Goal: Task Accomplishment & Management: Complete application form

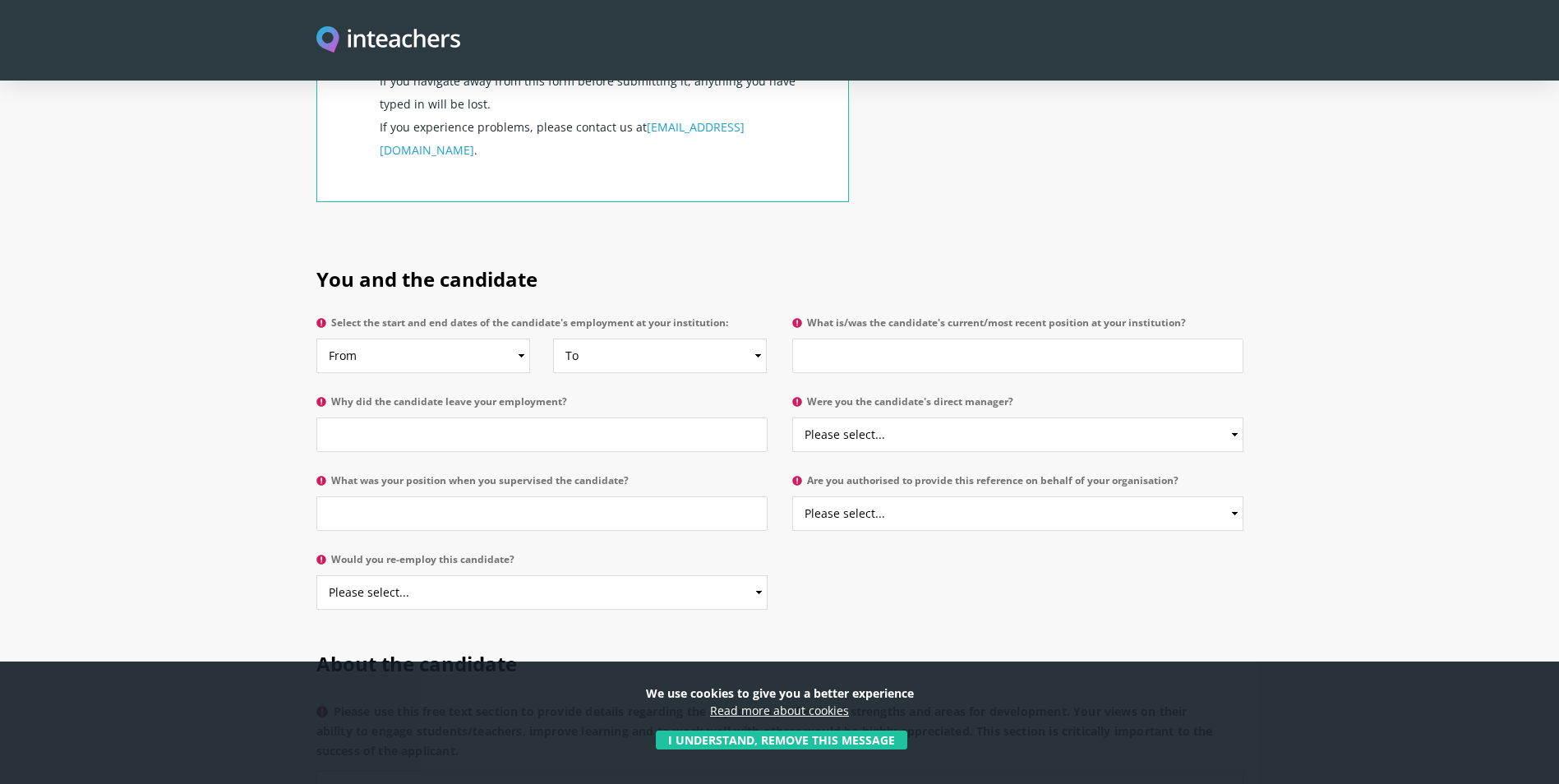
scroll to position [740, 0]
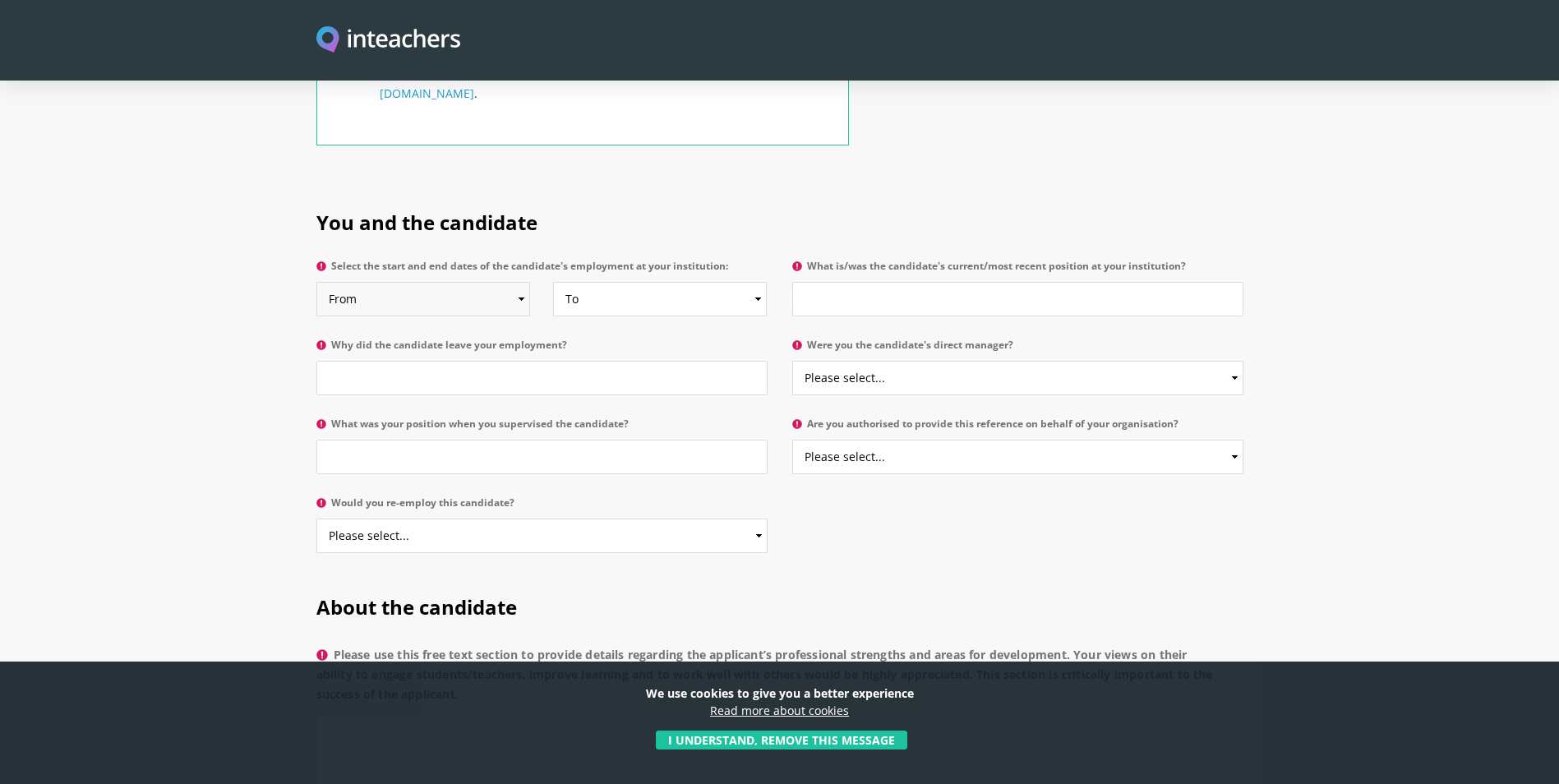
click at [520, 92] on select "From 2025 2024 2023 2022 2021 2020 2019 2018 2017 2016 2015 2014 2013 2012 2011…" at bounding box center [423, 298] width 214 height 35
select select "2010"
click at [317, 92] on select "From 2025 2024 2023 2022 2021 2020 2019 2018 2017 2016 2015 2014 2013 2012 2011…" at bounding box center [423, 298] width 214 height 35
click at [754, 92] on select "To Currently 2025 2024 2023 2022 2021 2020 2019 2018 2017 2016 2015 2014 2013 2…" at bounding box center [660, 298] width 214 height 35
select select "2021"
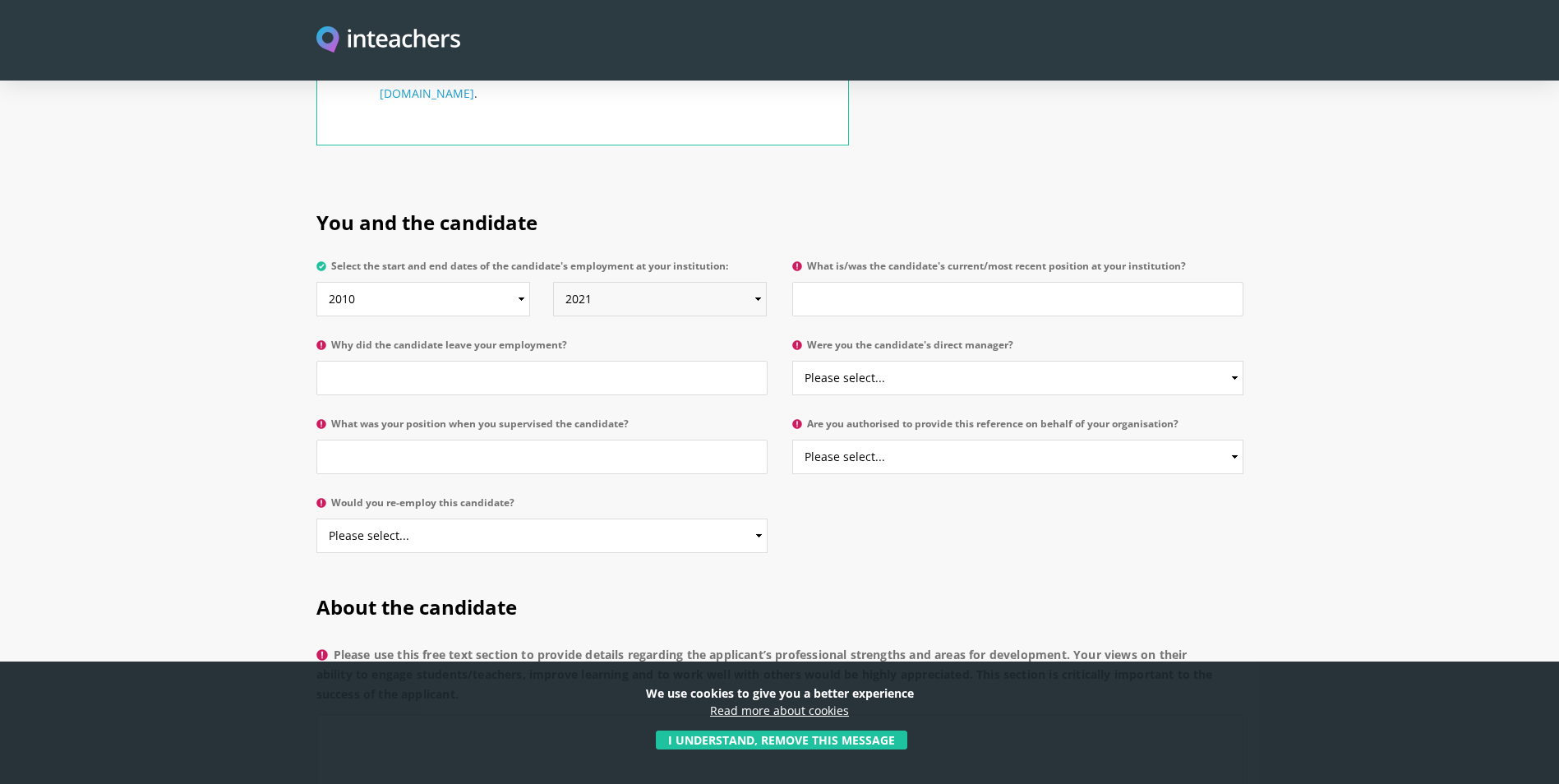
click at [554, 92] on select "To Currently 2025 2024 2023 2022 2021 2020 2019 2018 2017 2016 2015 2014 2013 2…" at bounding box center [660, 298] width 214 height 35
click at [920, 92] on input "What is/was the candidate's current/most recent position at your institution?" at bounding box center [1019, 298] width 452 height 35
type input "Executive assistant to the CRO"
click at [427, 92] on input "Why did the candidate leave your employment?" at bounding box center [542, 378] width 452 height 35
type input "They move countries"
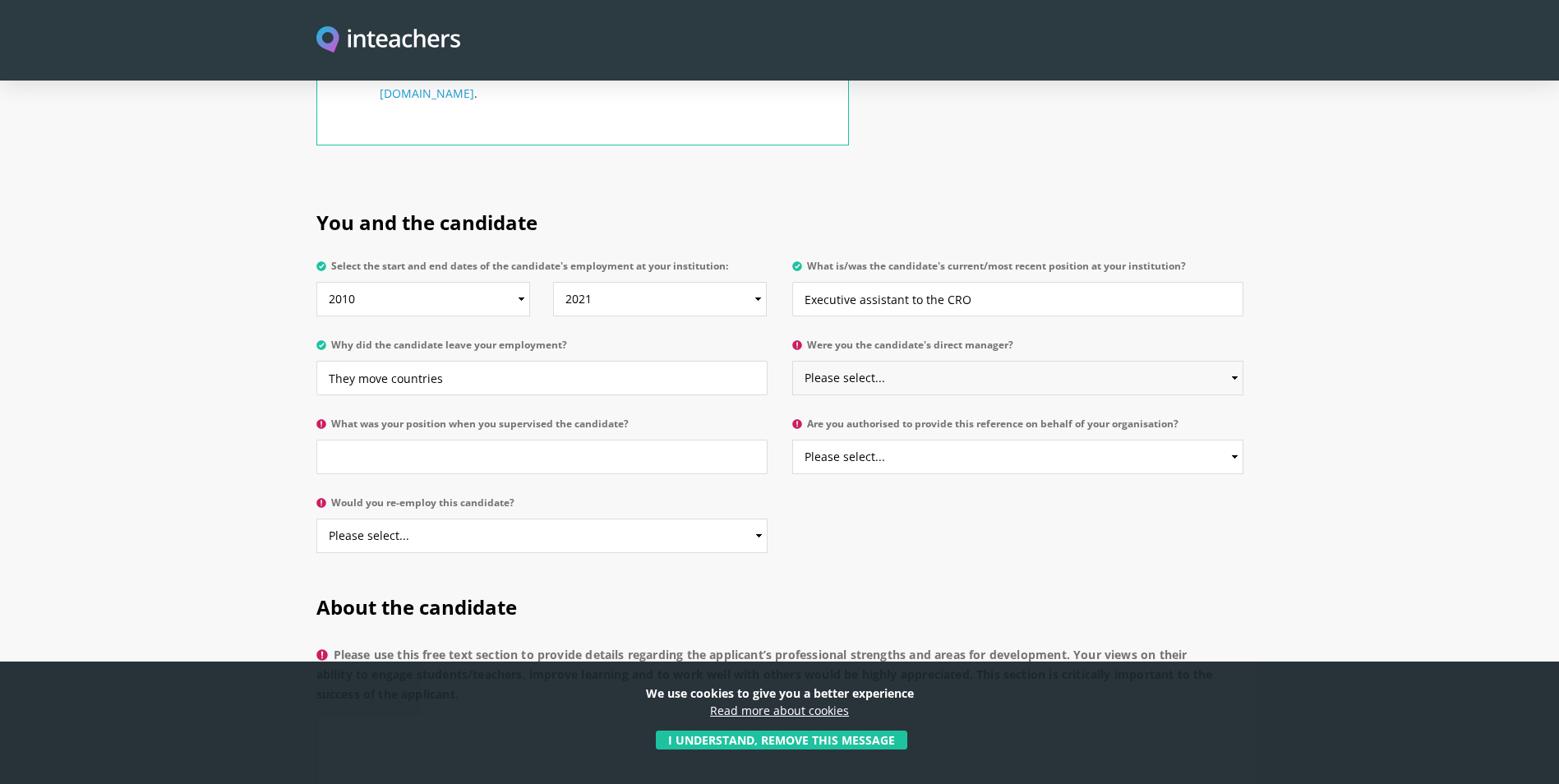
click at [846, 92] on select "Please select... Yes No" at bounding box center [1019, 378] width 452 height 35
select select "Yes"
click at [793, 92] on select "Please select... Yes No" at bounding box center [1019, 378] width 452 height 35
click at [403, 92] on input "What was your position when you supervised the candidate?" at bounding box center [542, 456] width 452 height 35
type input "Dispute Resolution Manager/Ops Risk"
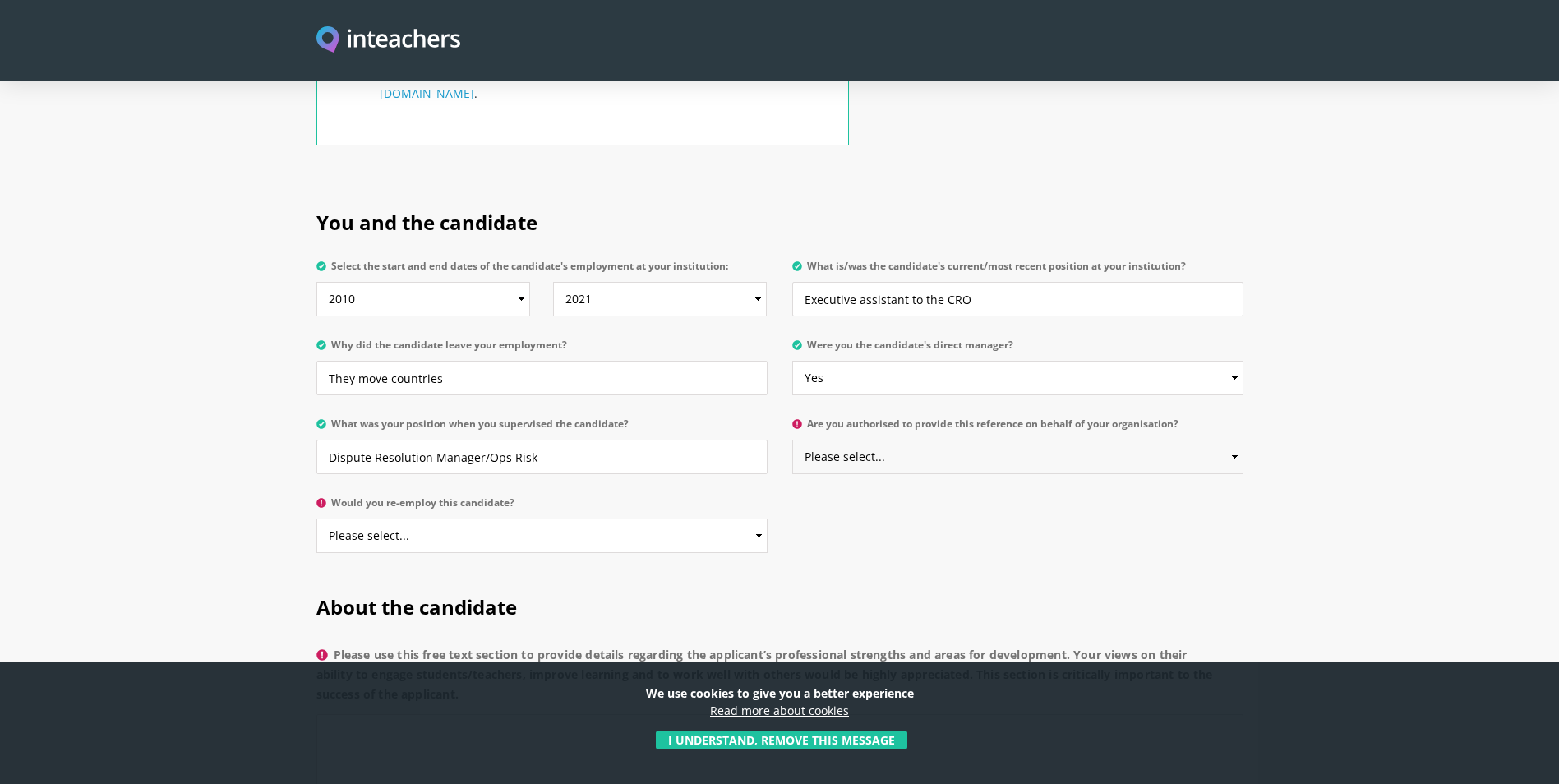
click at [921, 92] on select "Please select... Yes No" at bounding box center [1019, 456] width 452 height 35
select select "Yes"
click at [793, 92] on select "Please select... Yes No" at bounding box center [1019, 456] width 452 height 35
click at [421, 92] on select "Please select... Yes No" at bounding box center [542, 536] width 452 height 35
select select "Yes"
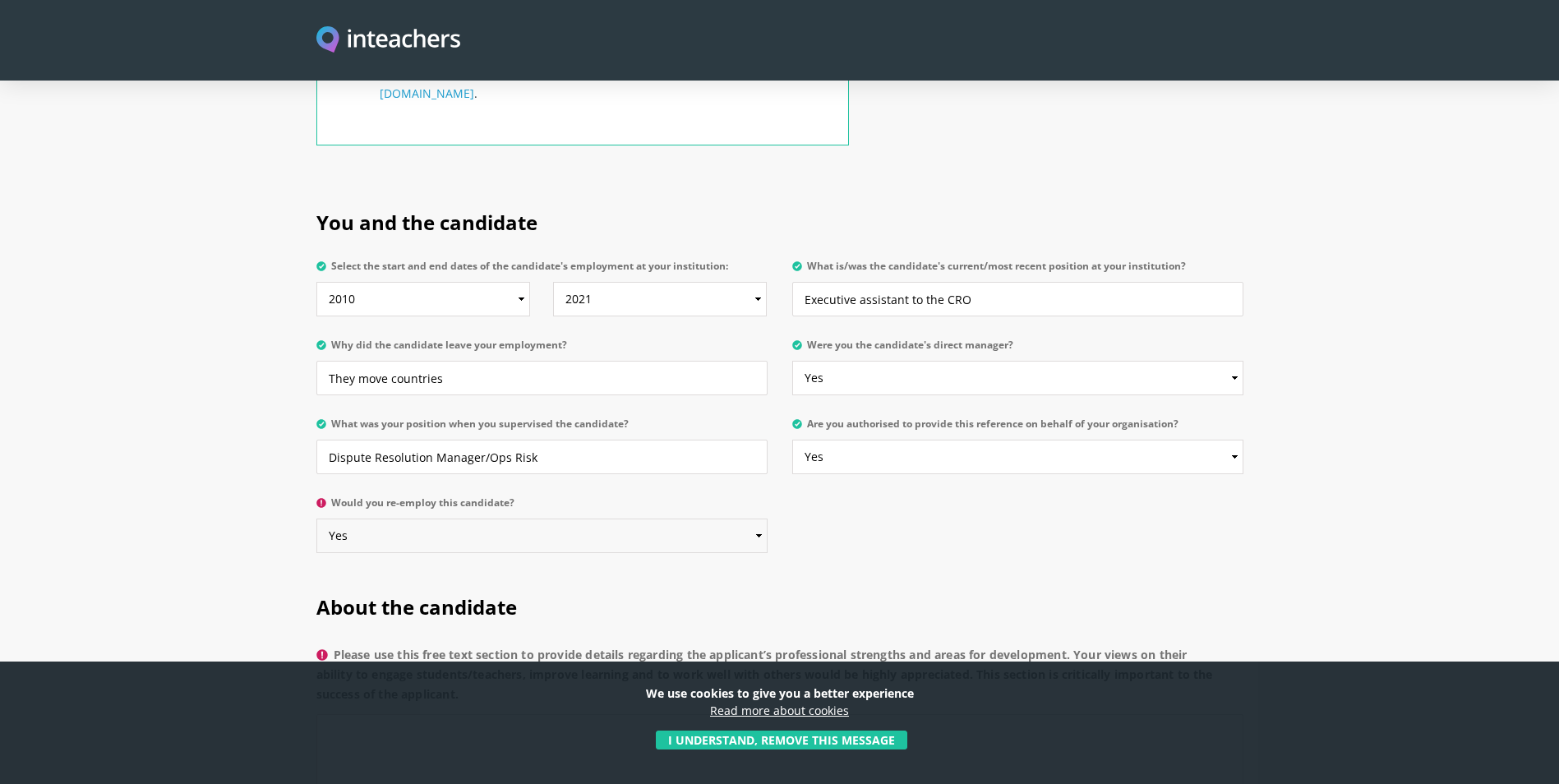
click at [317, 92] on select "Please select... Yes No" at bounding box center [542, 536] width 452 height 35
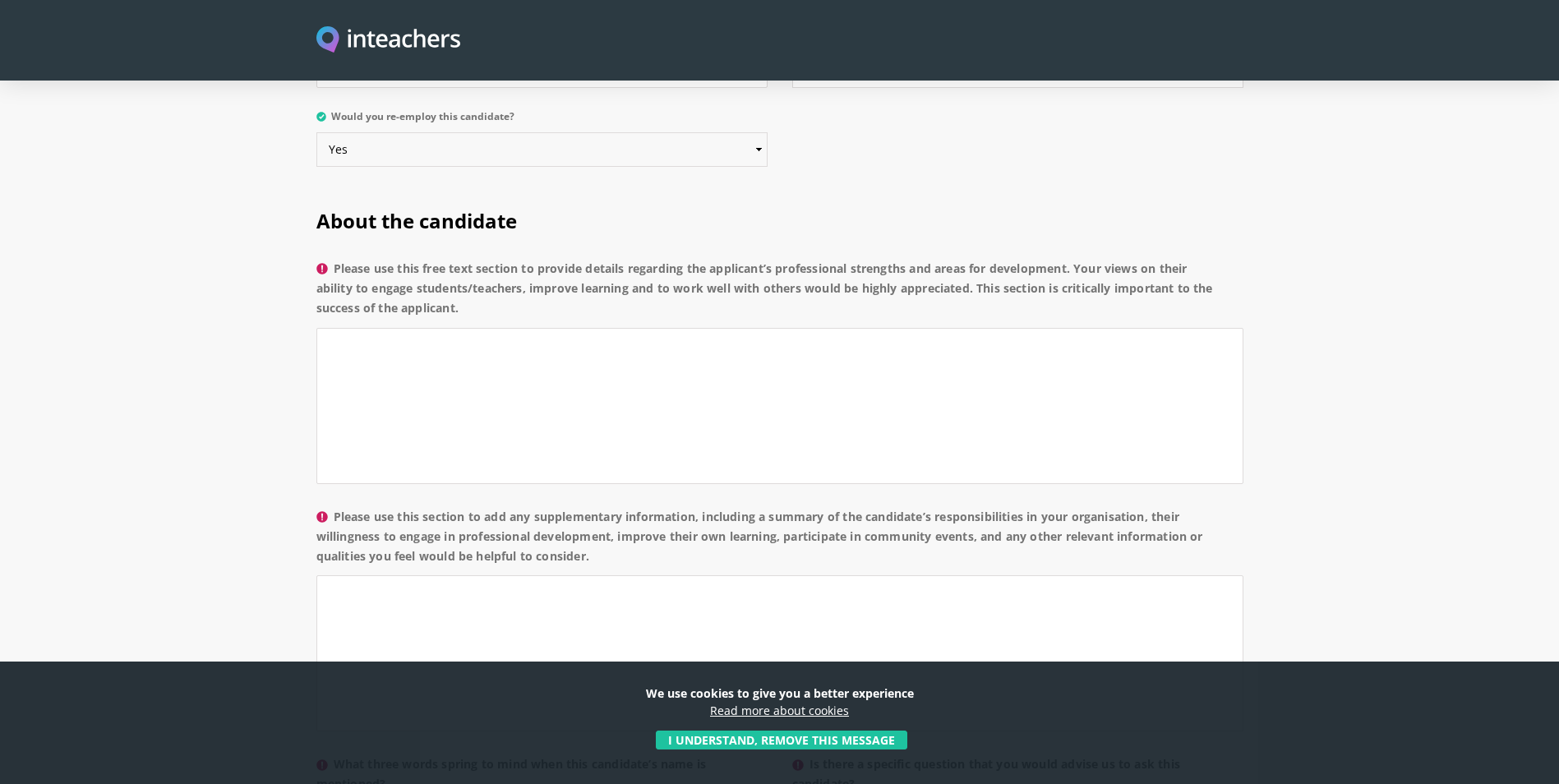
scroll to position [1150, 0]
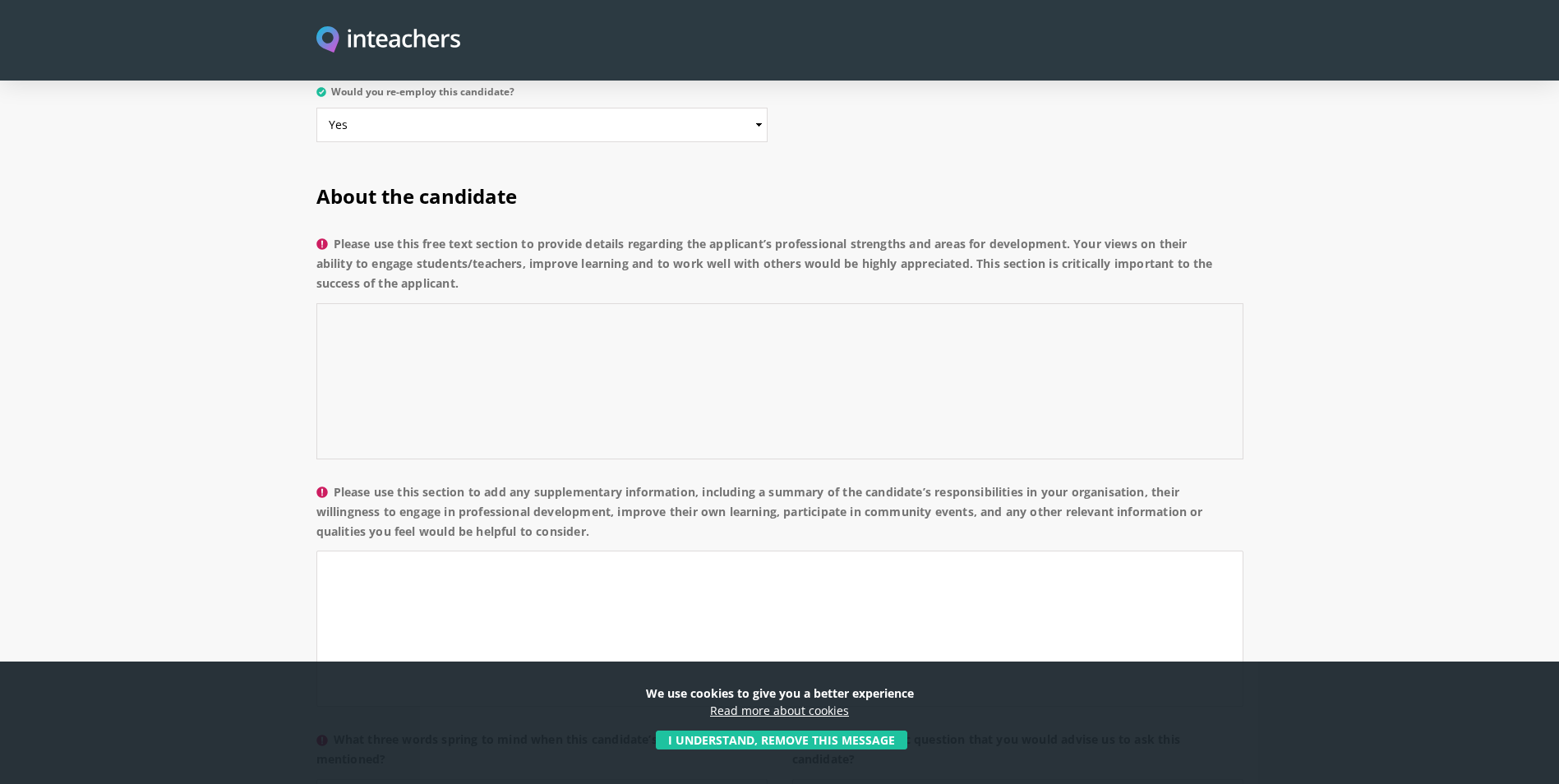
click at [574, 92] on textarea "Please use this free text section to provide details regarding the applicant’s …" at bounding box center [780, 381] width 927 height 156
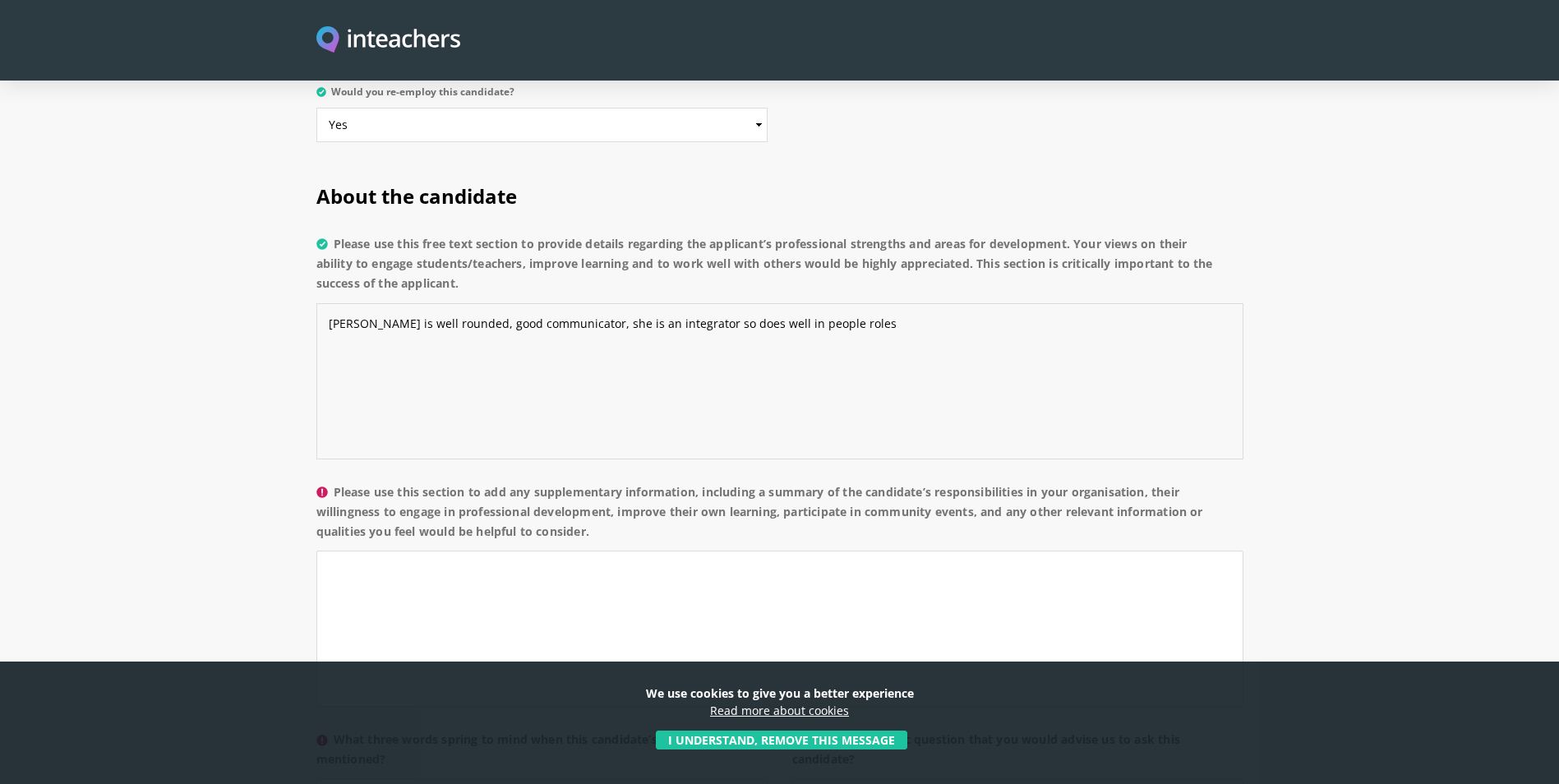
click at [564, 92] on textarea "[PERSON_NAME] is well rounded, good communicator, she is an integrator so does …" at bounding box center [780, 381] width 927 height 156
click at [665, 92] on textarea "[PERSON_NAME] is well rounded, good communicator, she is an integrator so does …" at bounding box center [780, 381] width 927 height 156
click at [921, 92] on textarea "[PERSON_NAME] is well rounded, good communicator, she is an integrator, who lov…" at bounding box center [780, 381] width 927 height 156
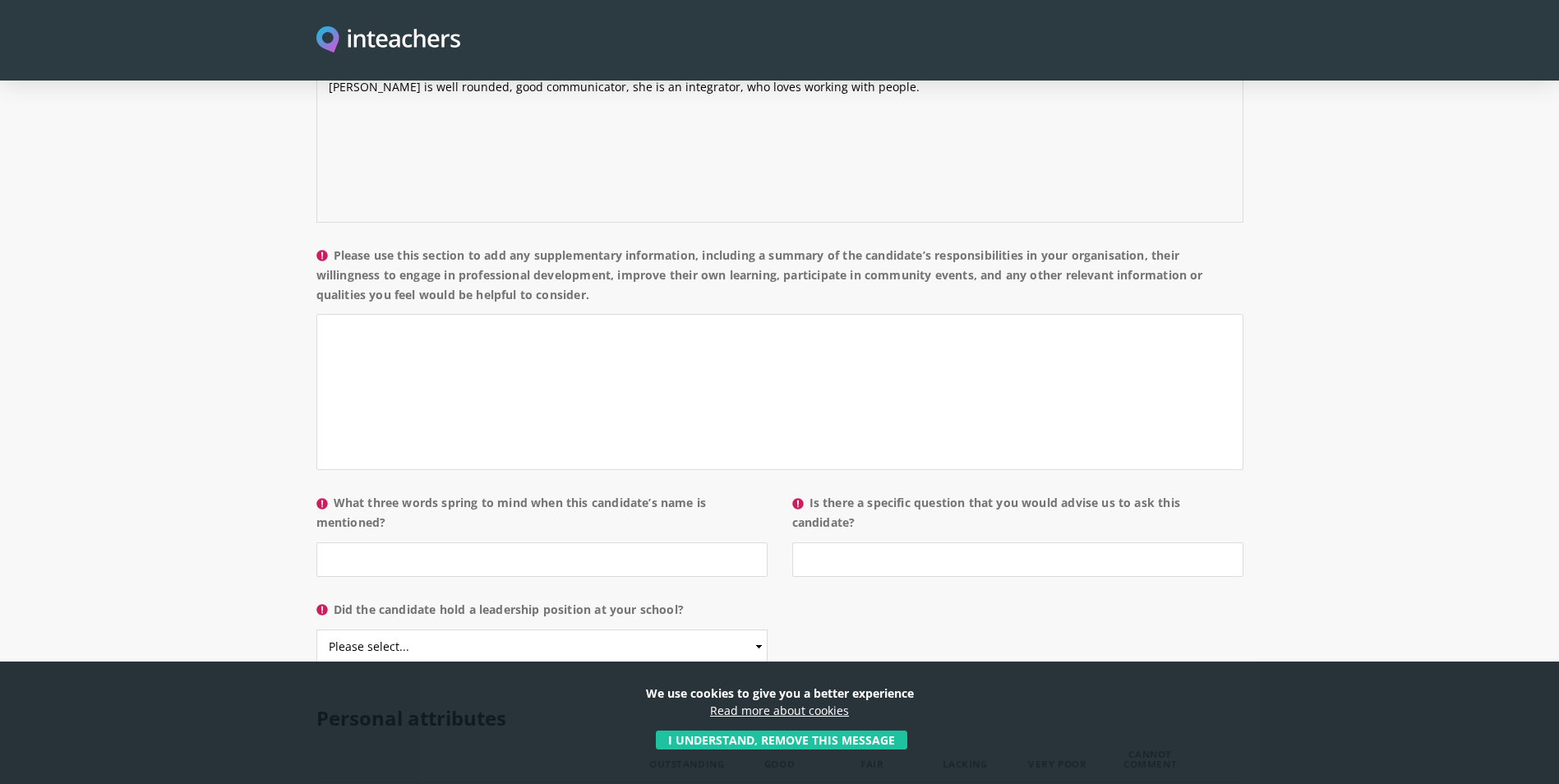
scroll to position [1397, 0]
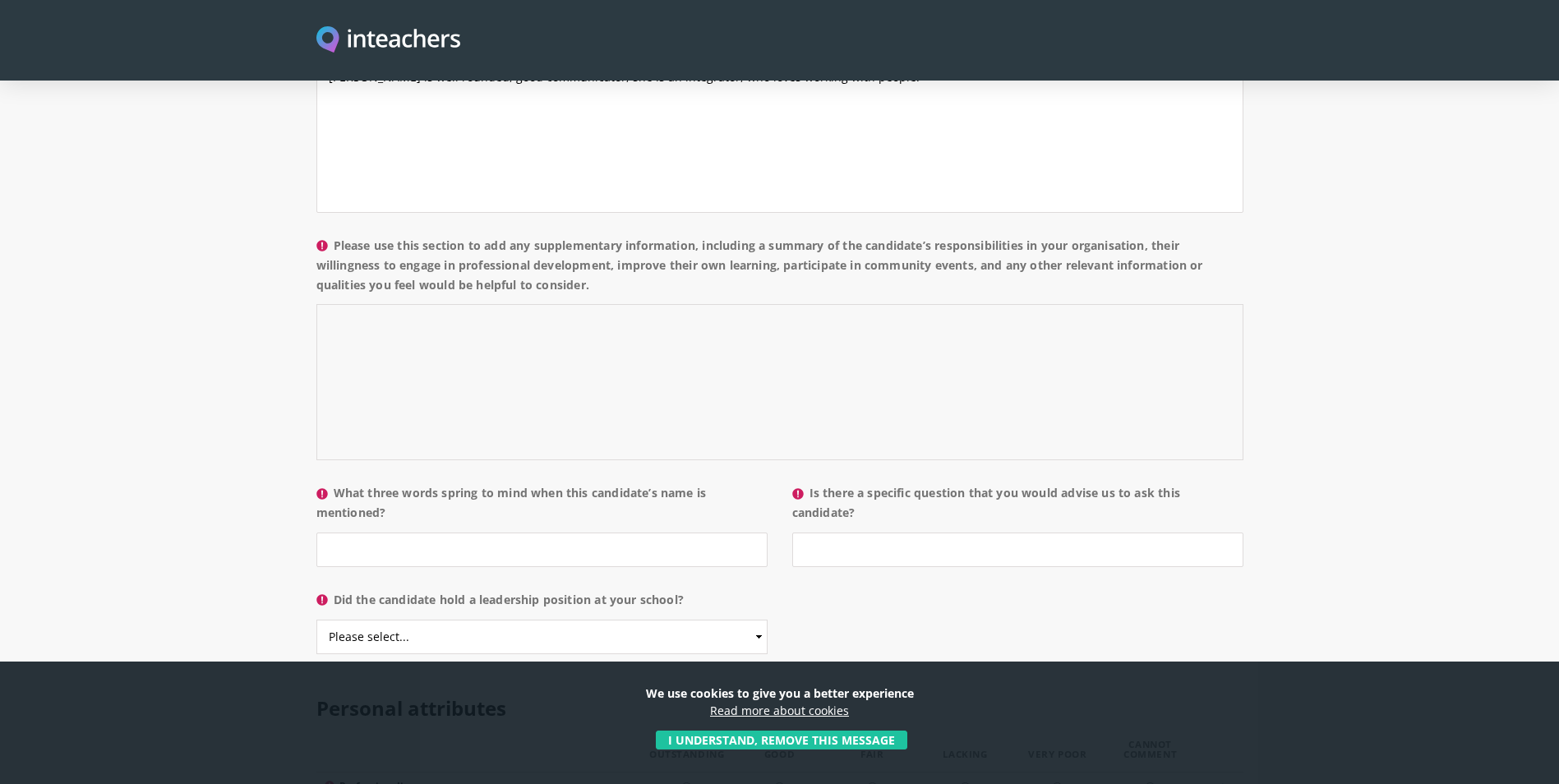
click at [480, 92] on textarea "Please use this section to add any supplementary information, including a summa…" at bounding box center [780, 382] width 927 height 156
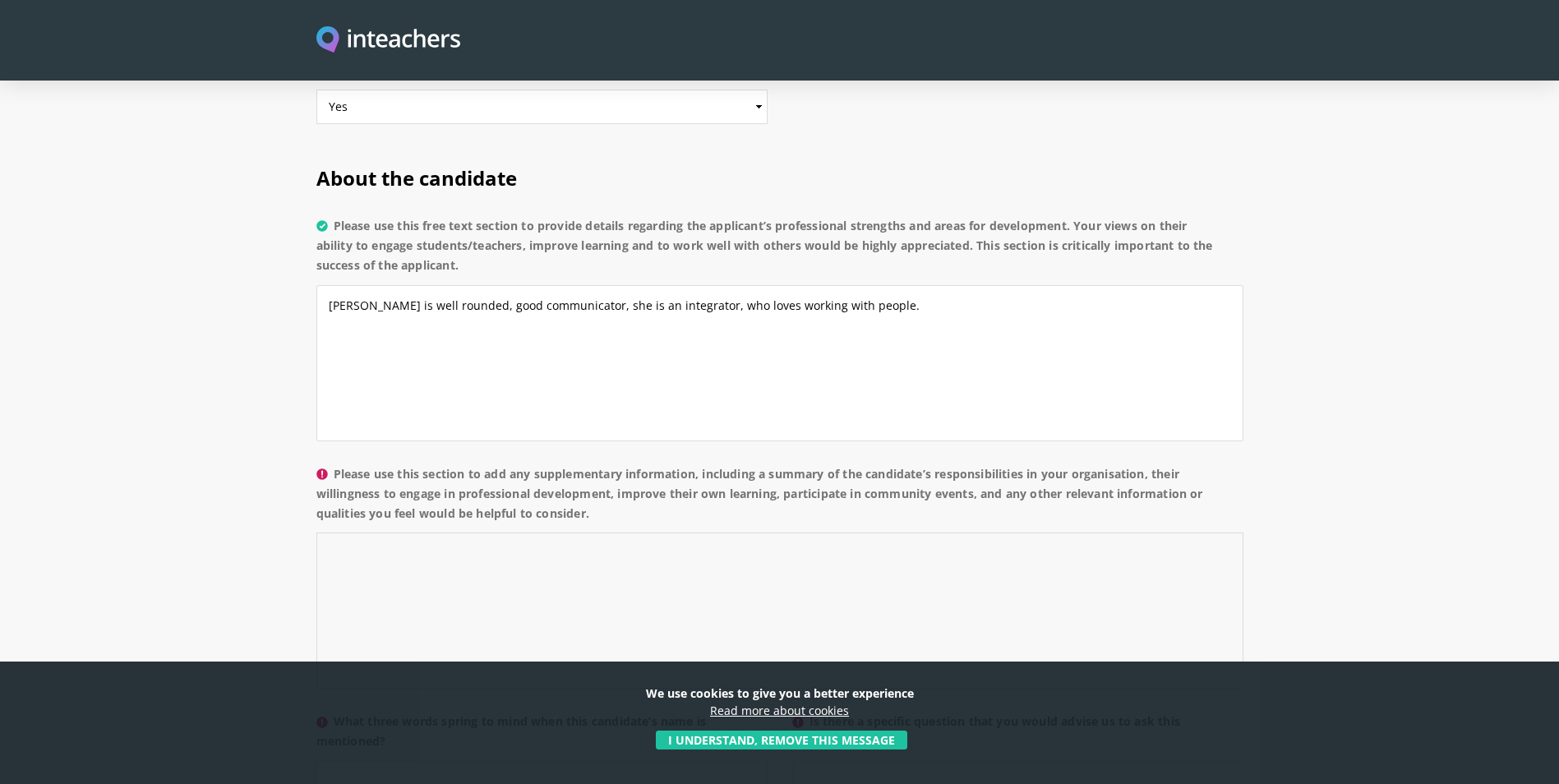
scroll to position [1150, 0]
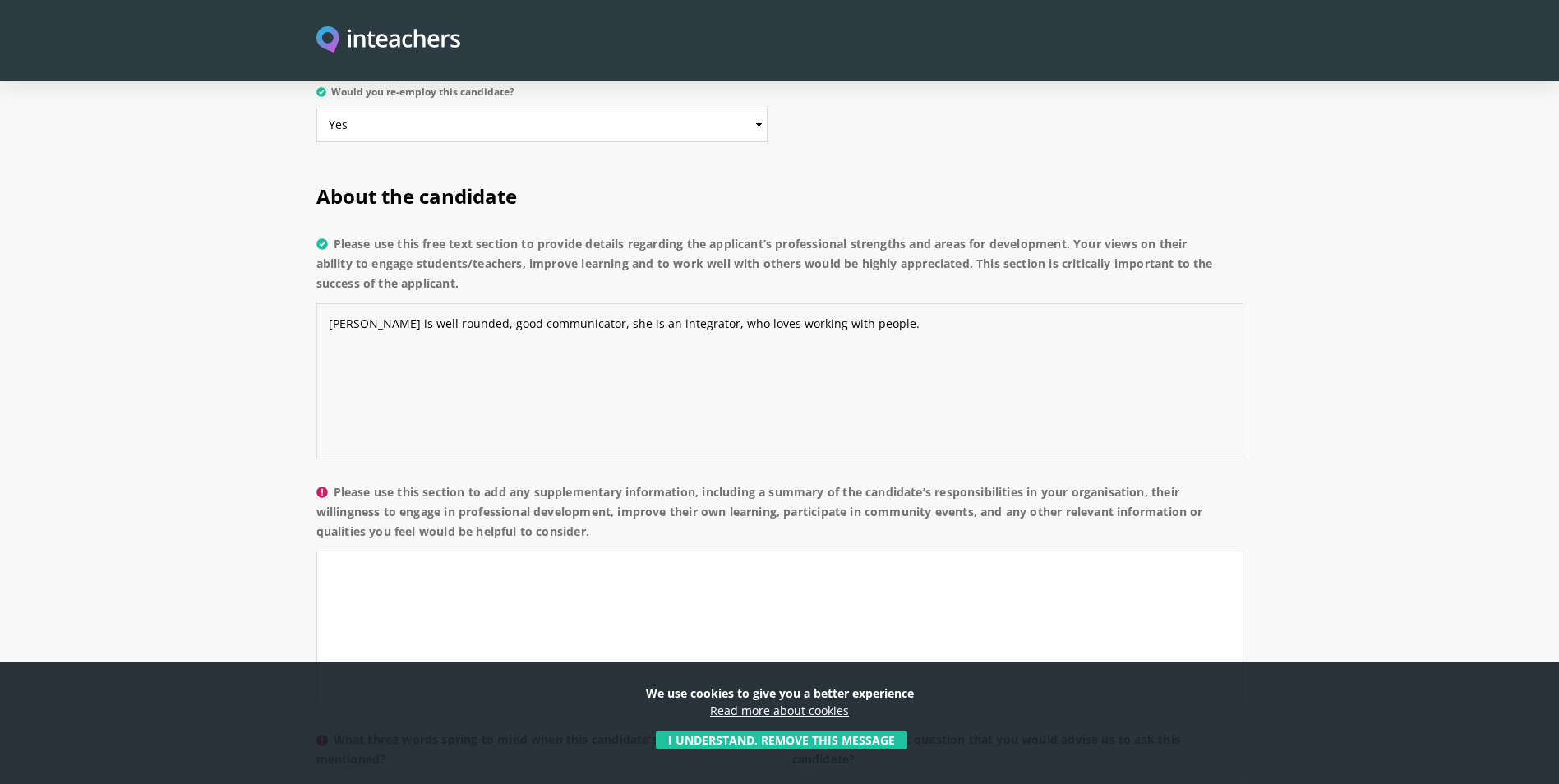
click at [563, 92] on textarea "[PERSON_NAME] is well rounded, good communicator, she is an integrator, who lov…" at bounding box center [780, 381] width 927 height 156
click at [622, 92] on textarea "[PERSON_NAME] is well rounded, good communicator, intelligent, she is an integr…" at bounding box center [780, 381] width 927 height 156
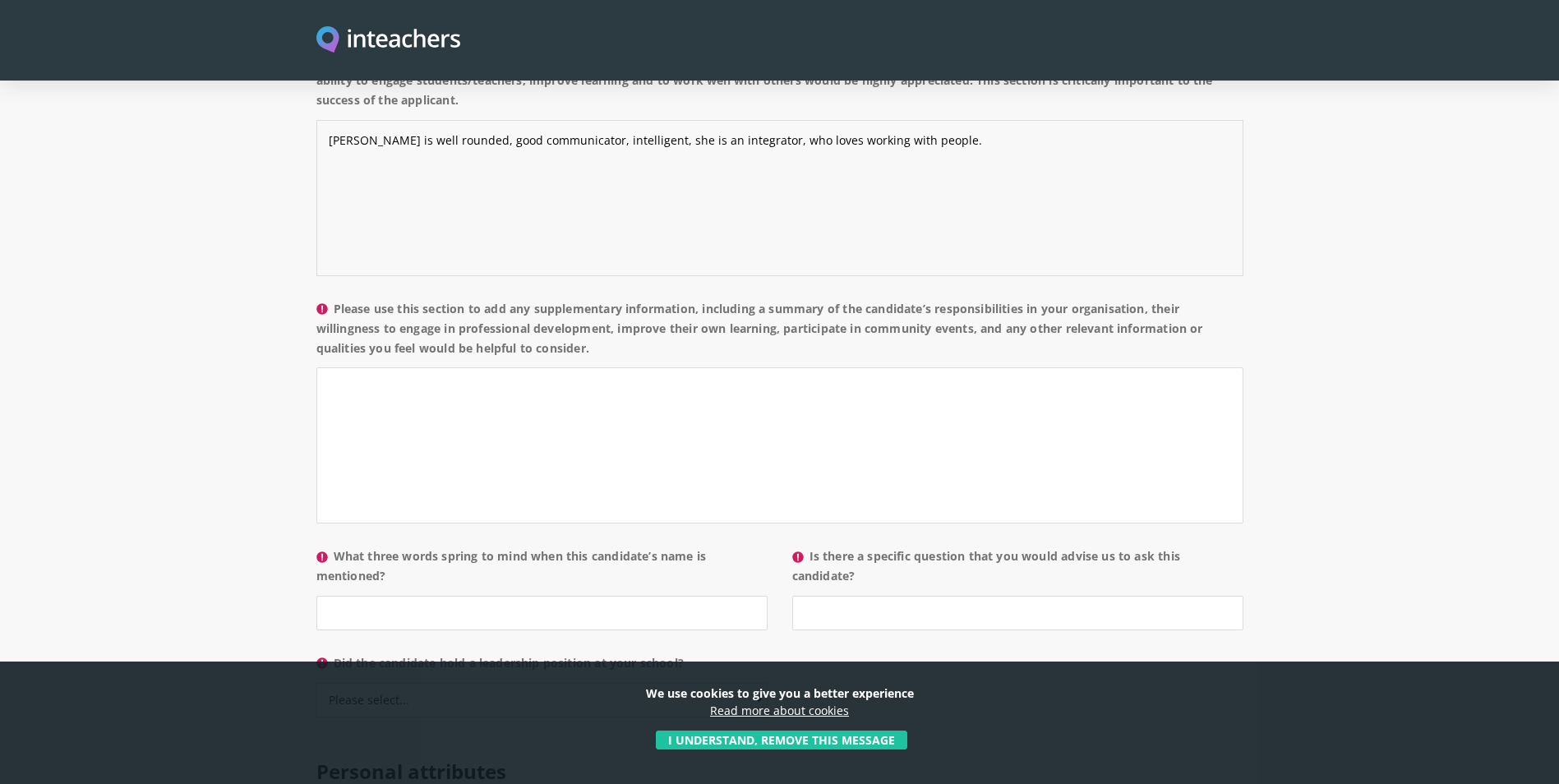
scroll to position [1397, 0]
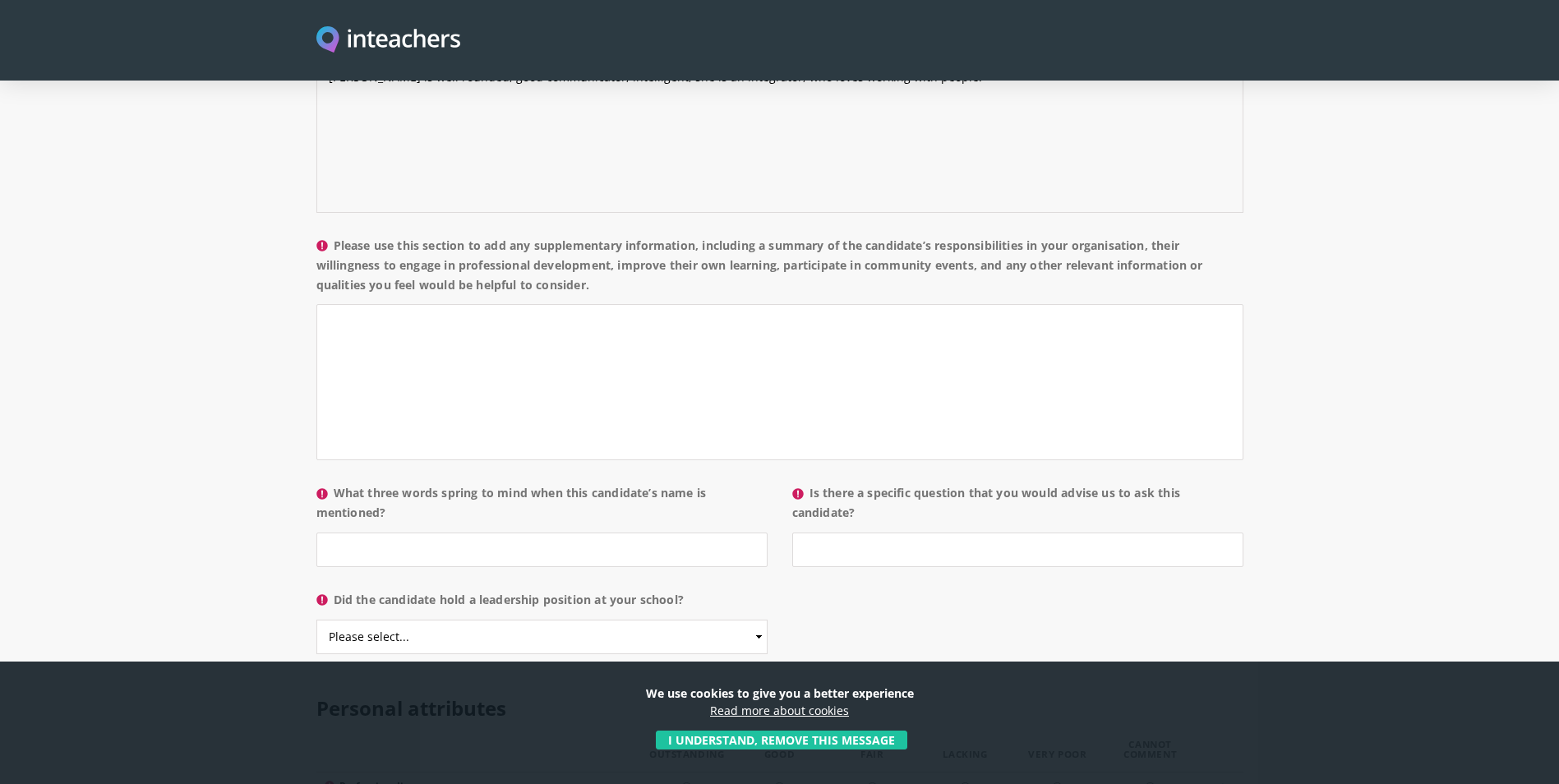
type textarea "[PERSON_NAME] is well rounded, good communicator, intelligent, she is an integr…"
click at [557, 92] on textarea "Please use this section to add any supplementary information, including a summa…" at bounding box center [780, 382] width 927 height 156
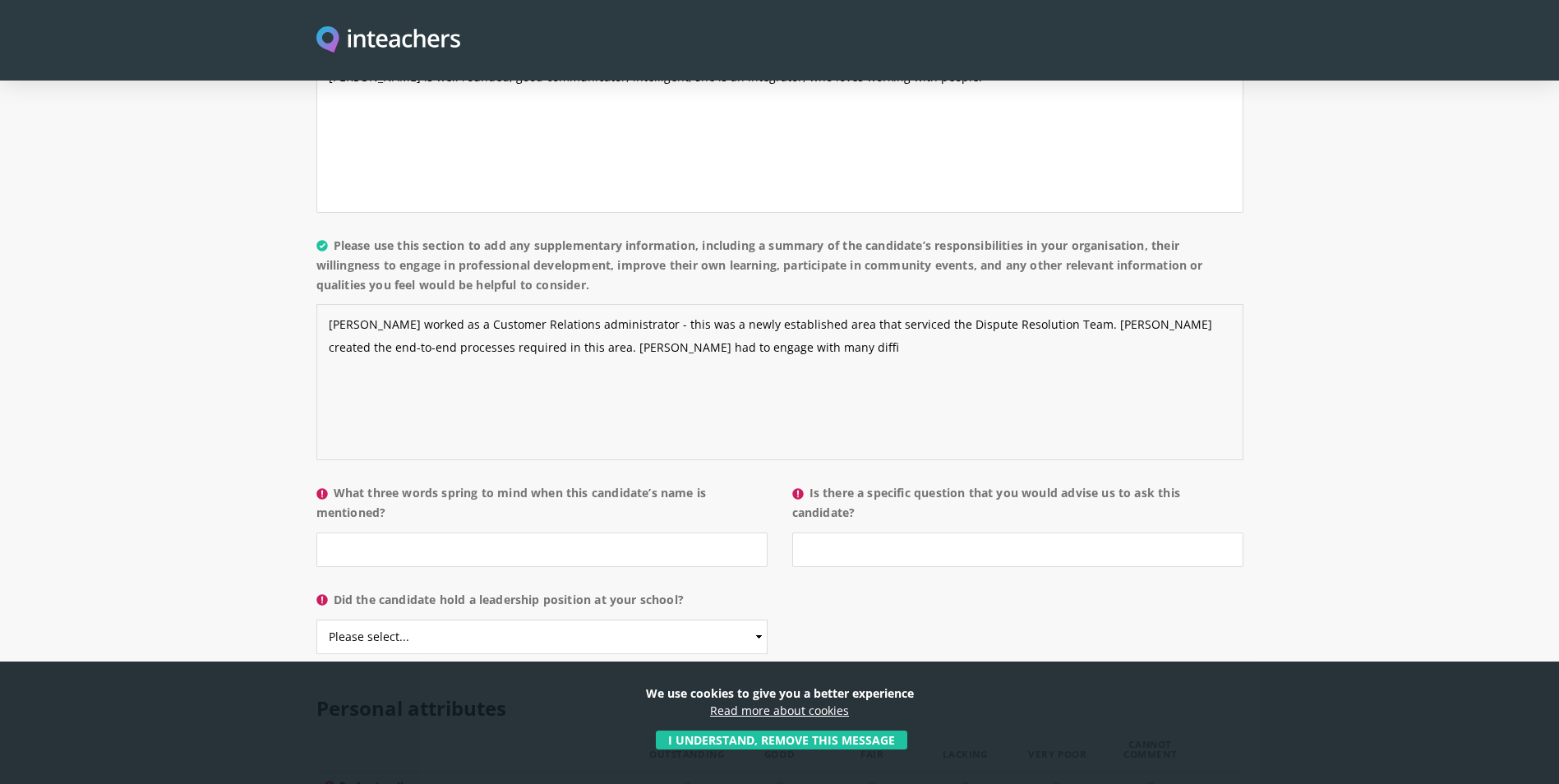
click at [716, 92] on textarea "[PERSON_NAME] worked as a Customer Relations administrator - this was a newly e…" at bounding box center [780, 382] width 927 height 156
click at [921, 92] on textarea "[PERSON_NAME] worked as a Customer Relations administrator - this was a newly e…" at bounding box center [780, 382] width 927 height 156
type textarea "[PERSON_NAME] worked as a Customer Relations administrator - this was a newly e…"
click at [501, 92] on input "What three words spring to mind when this candidate’s name is mentioned?" at bounding box center [542, 550] width 452 height 35
type input "Kind, helpful, energetic,"
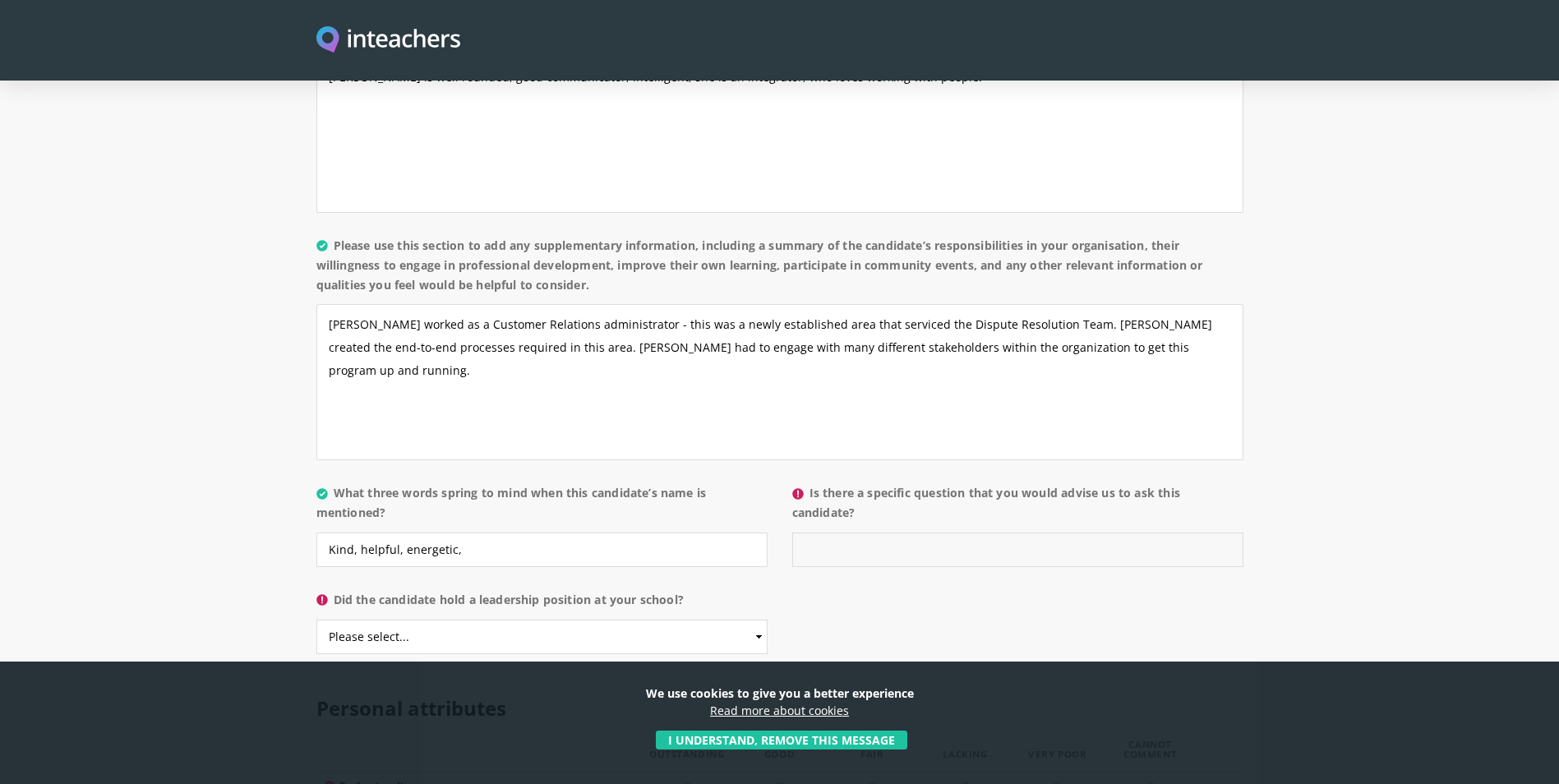
click at [838, 92] on input "Is there a specific question that you would advise us to ask this candidate?" at bounding box center [1019, 550] width 452 height 35
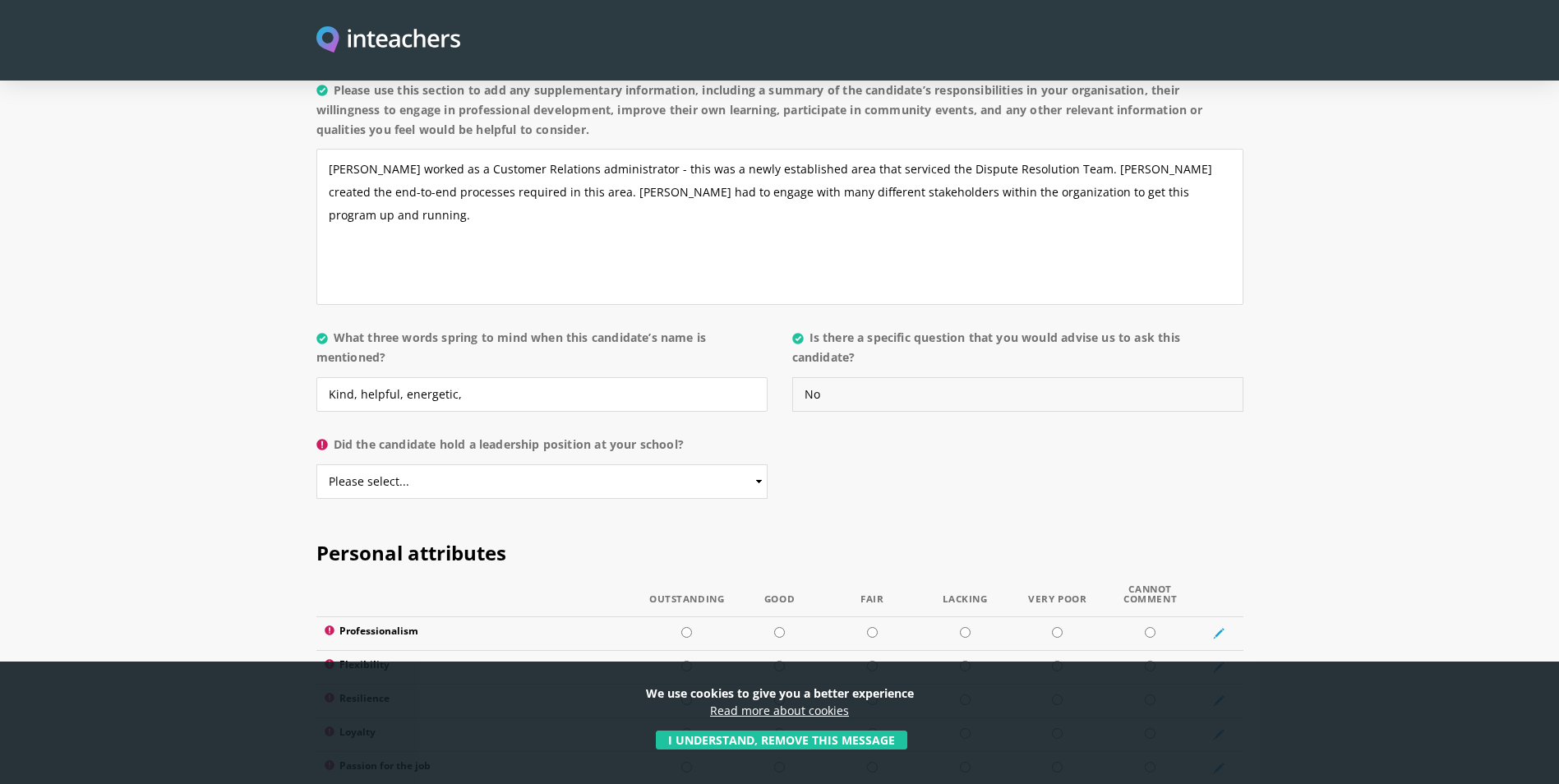
scroll to position [1561, 0]
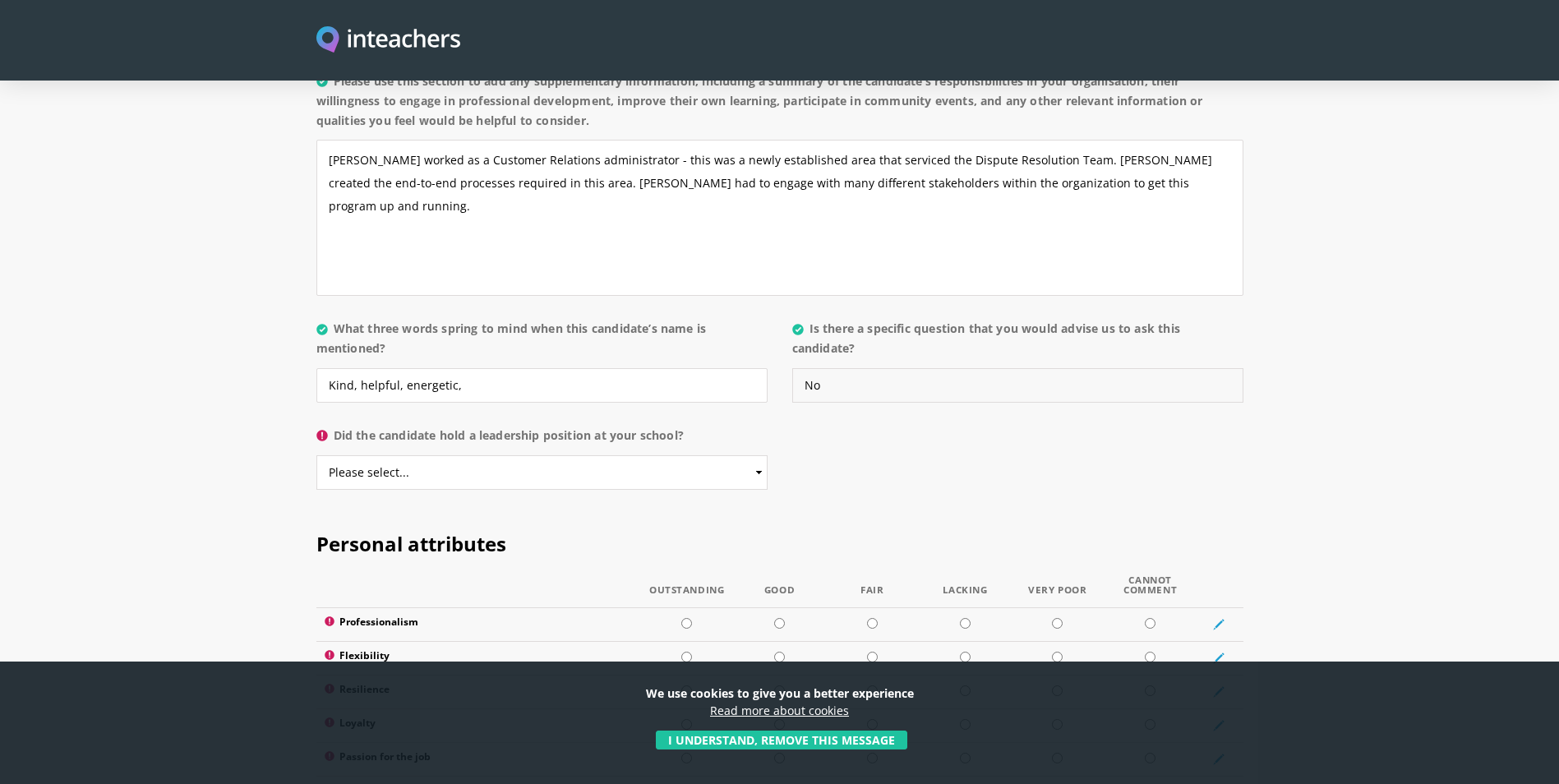
type input "No"
click at [756, 92] on select "Please select... Yes No" at bounding box center [542, 472] width 452 height 35
select select "No"
click at [317, 92] on select "Please select... Yes No" at bounding box center [542, 472] width 452 height 35
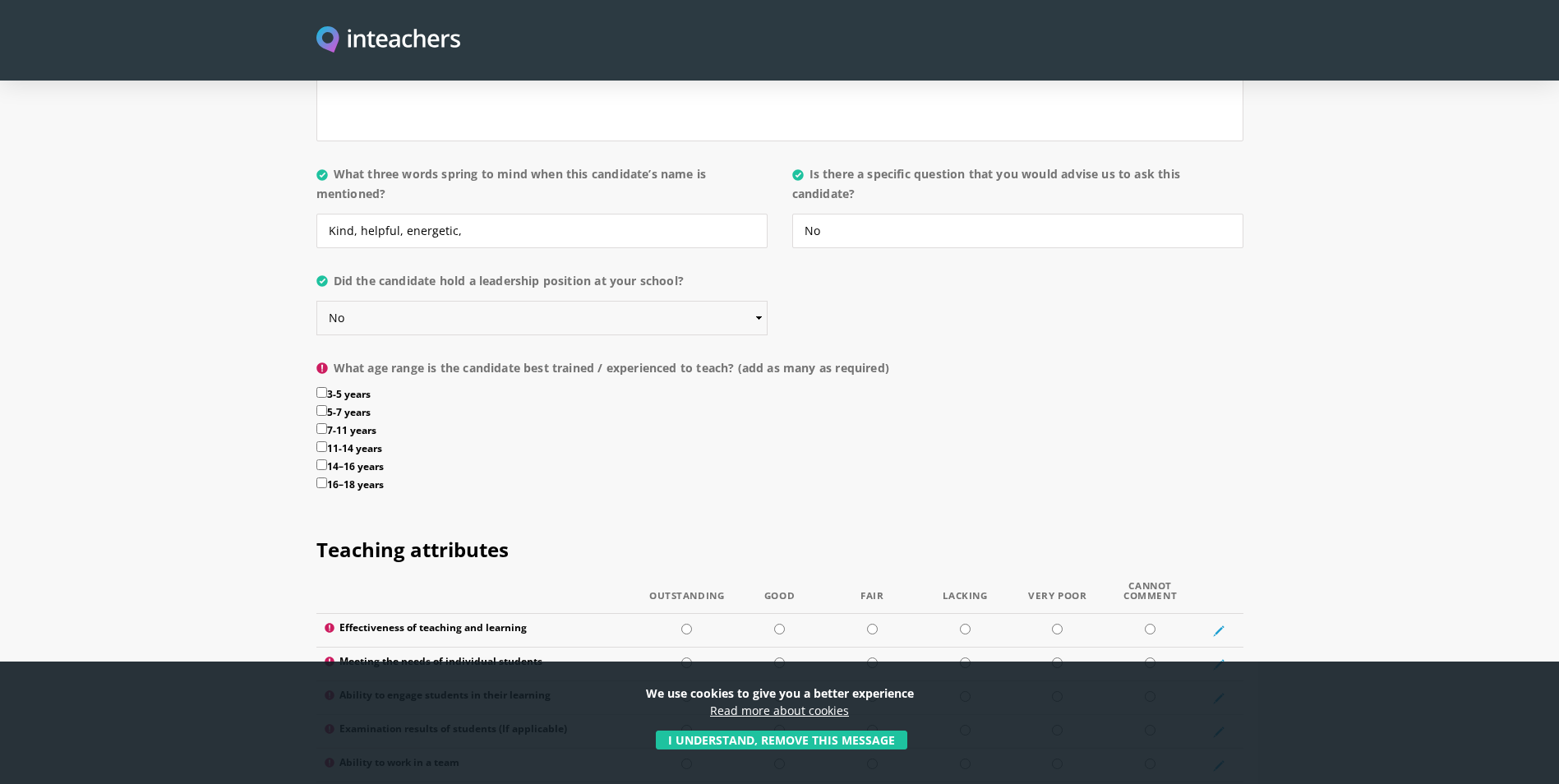
scroll to position [1726, 0]
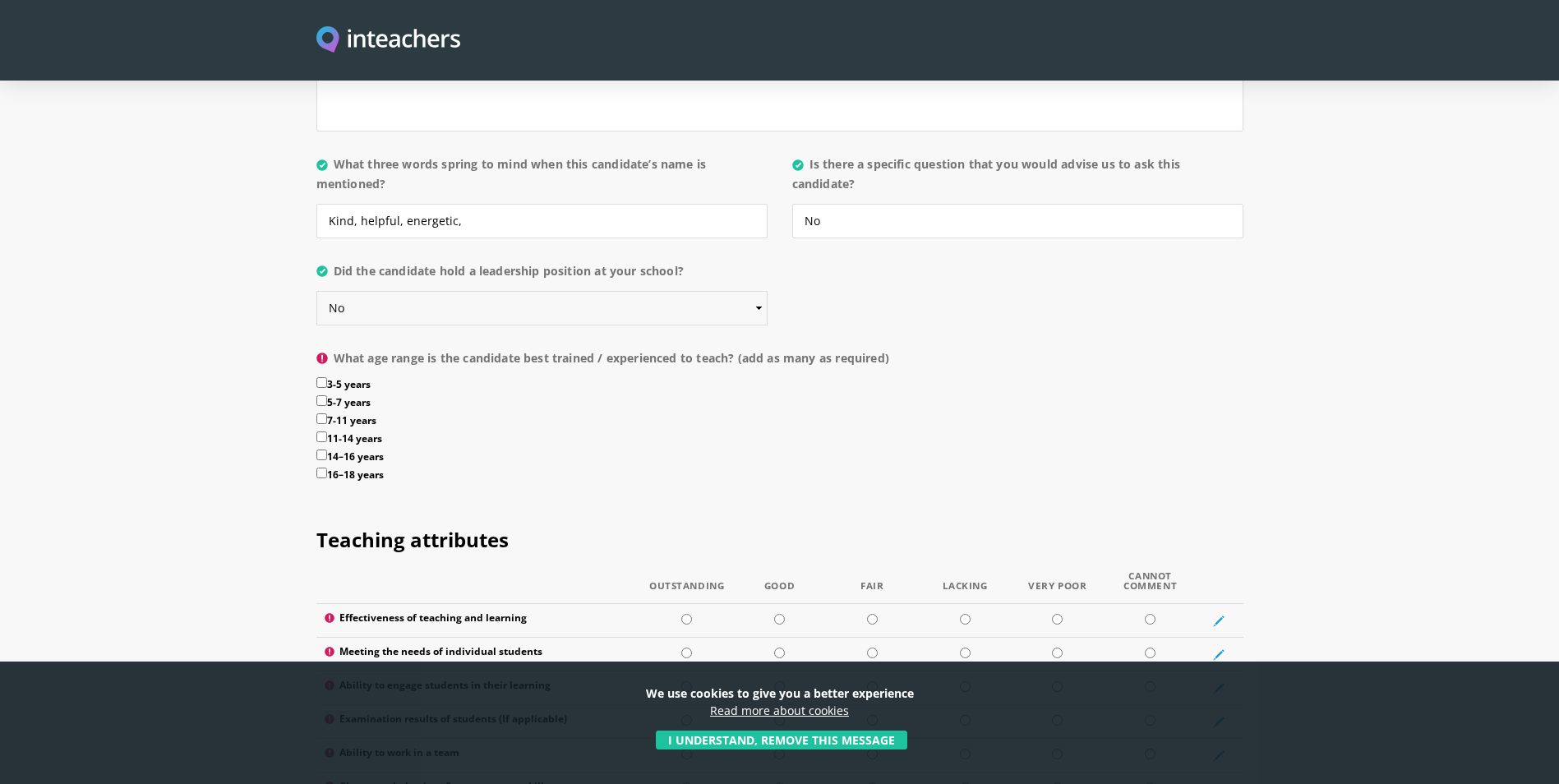
click at [756, 92] on select "Please select... Yes No" at bounding box center [542, 308] width 452 height 35
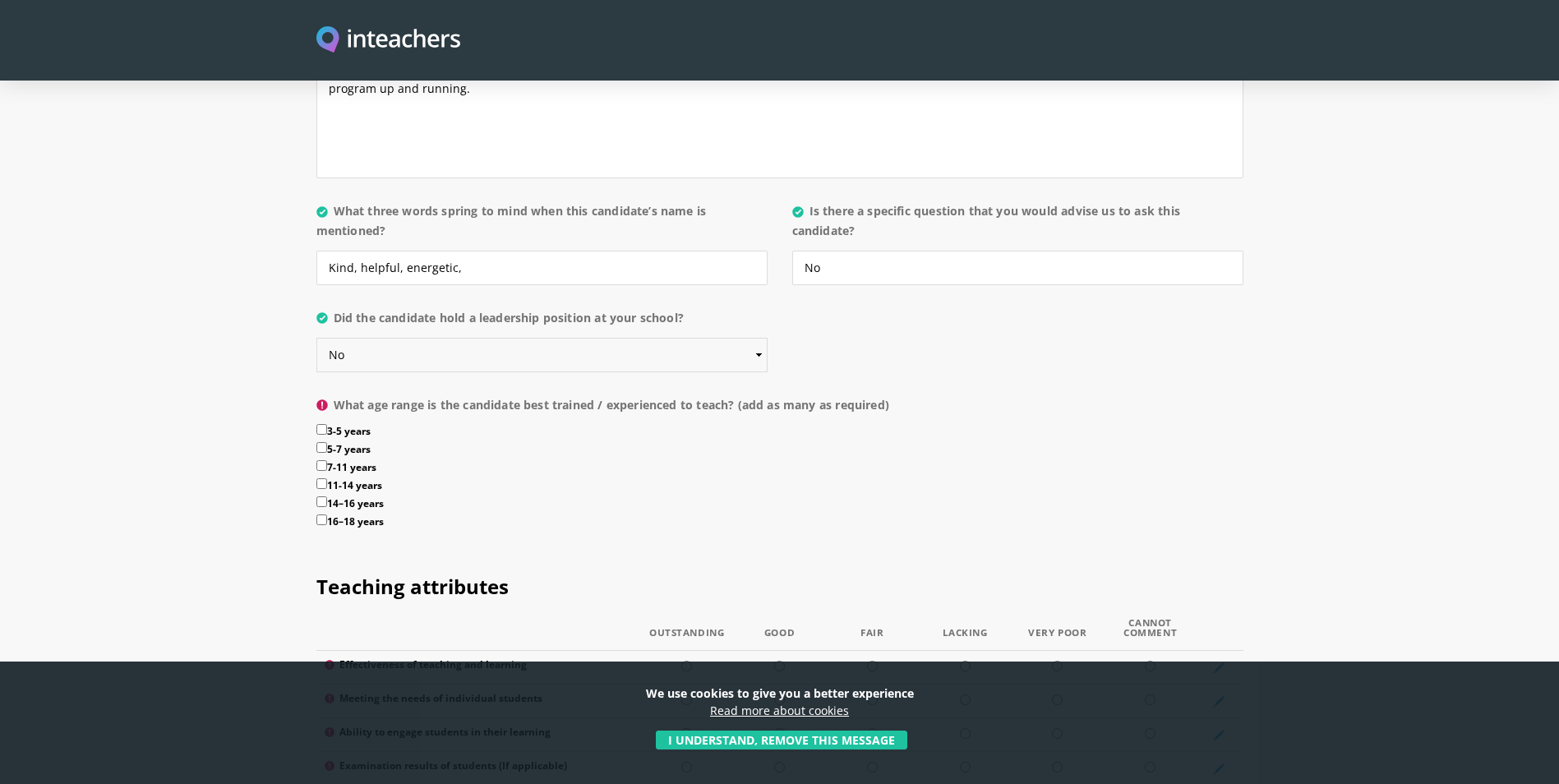
scroll to position [1644, 0]
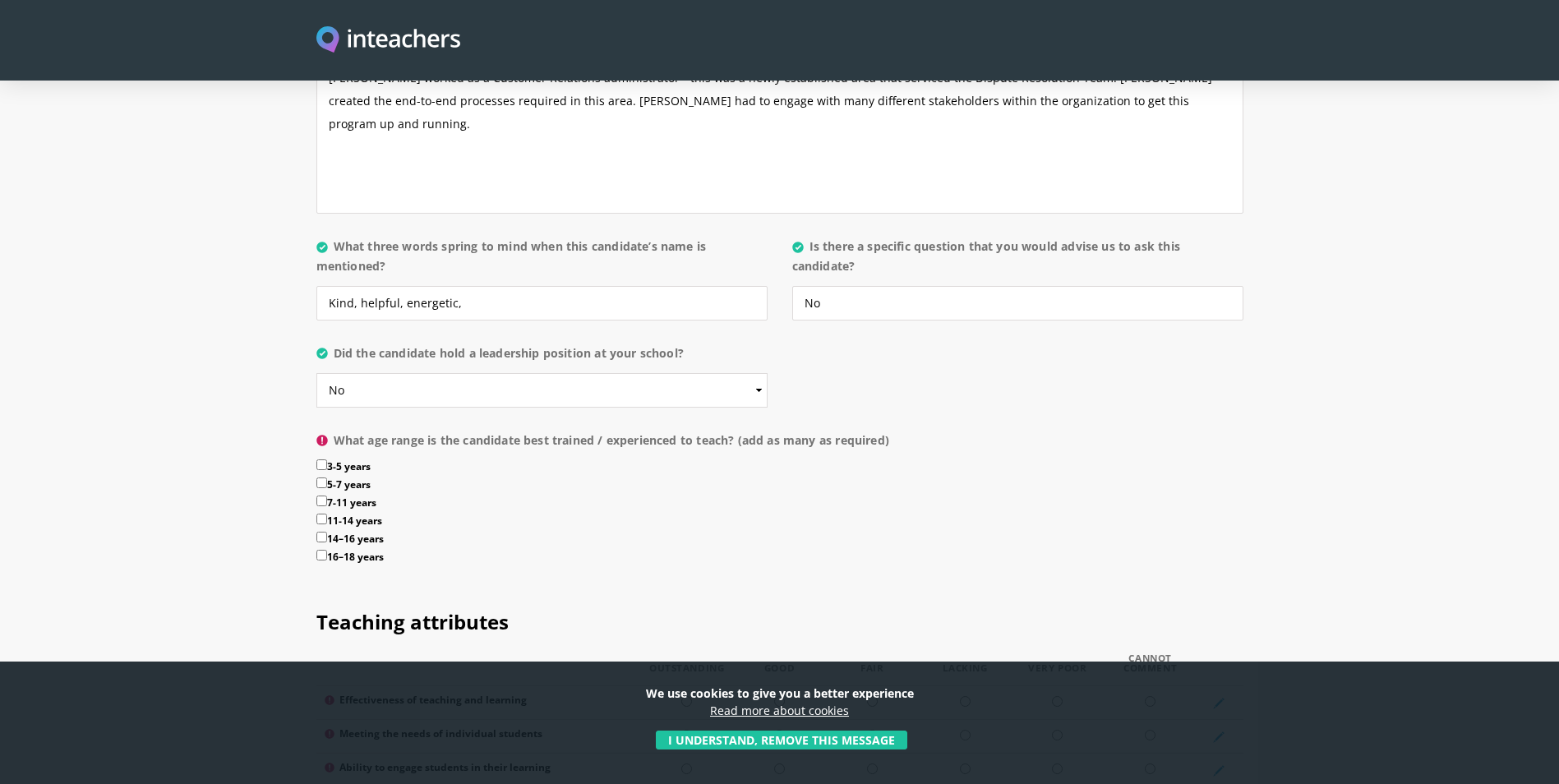
click at [320, 92] on input "3-5 years" at bounding box center [321, 464] width 10 height 10
click at [320, 92] on label "3-5 years" at bounding box center [780, 468] width 927 height 18
click at [320, 92] on input "3-5 years" at bounding box center [321, 464] width 10 height 10
checkbox input "false"
click at [319, 92] on input "5-7 years" at bounding box center [321, 483] width 10 height 10
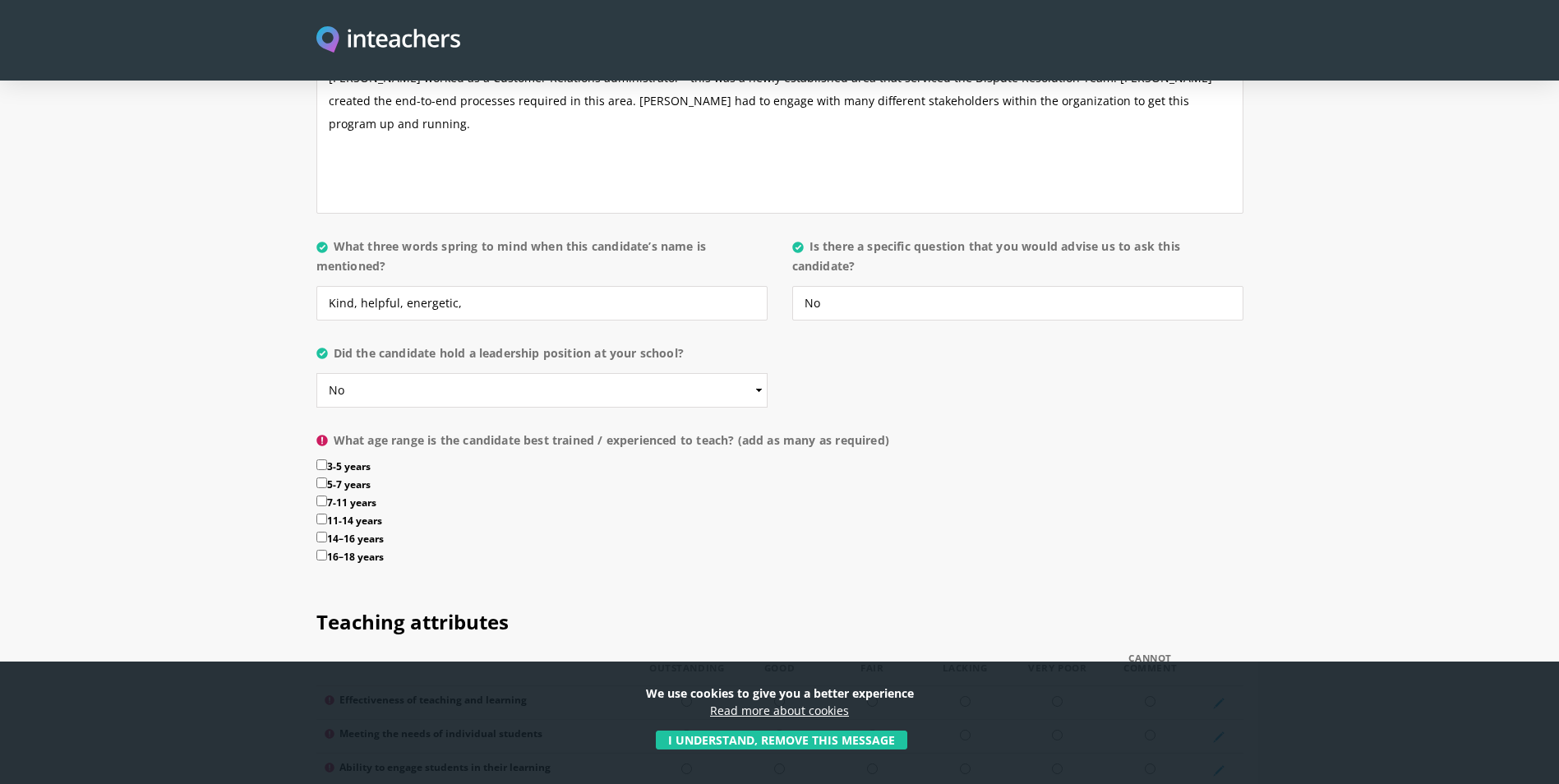
checkbox input "true"
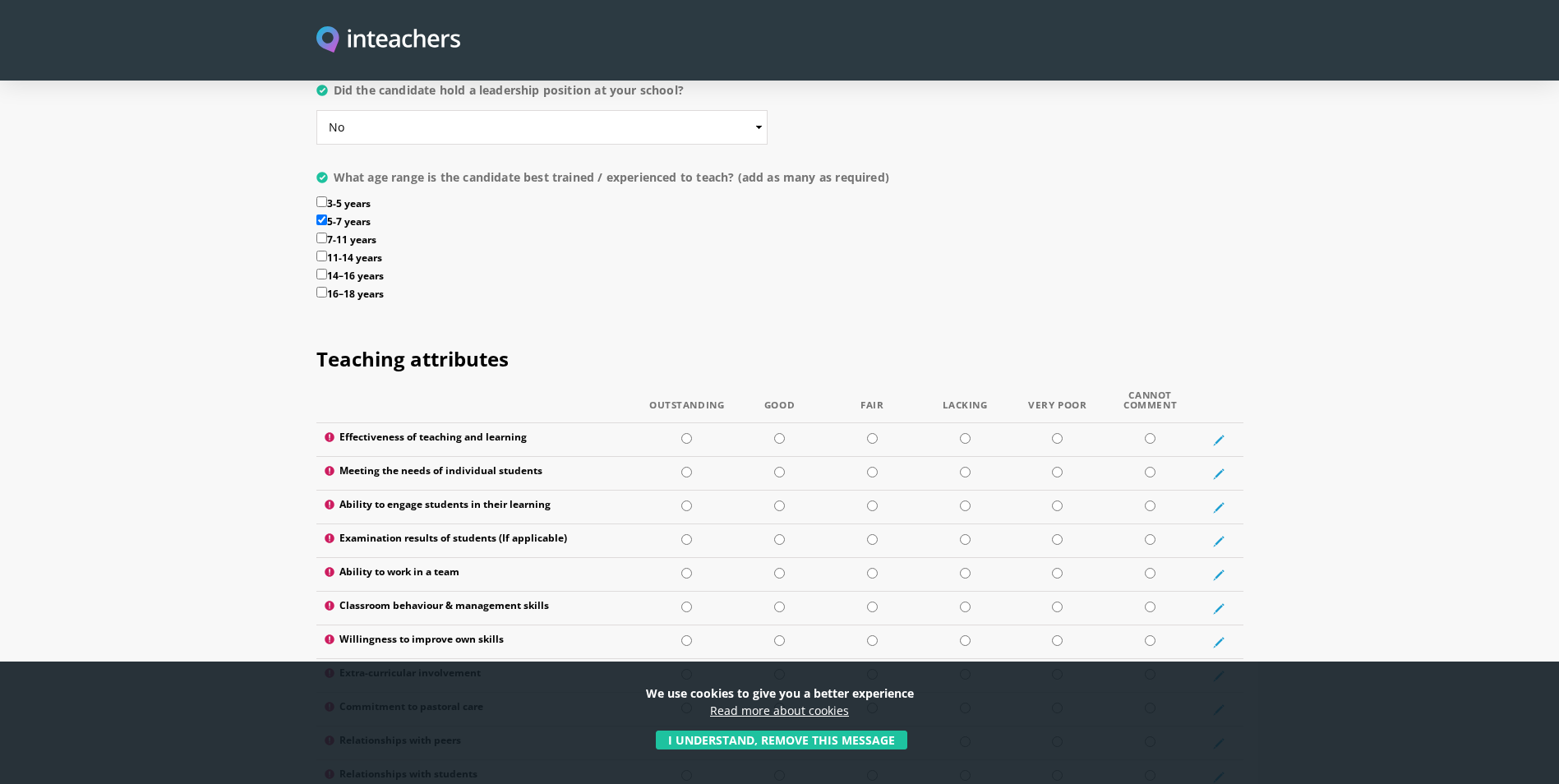
scroll to position [1972, 0]
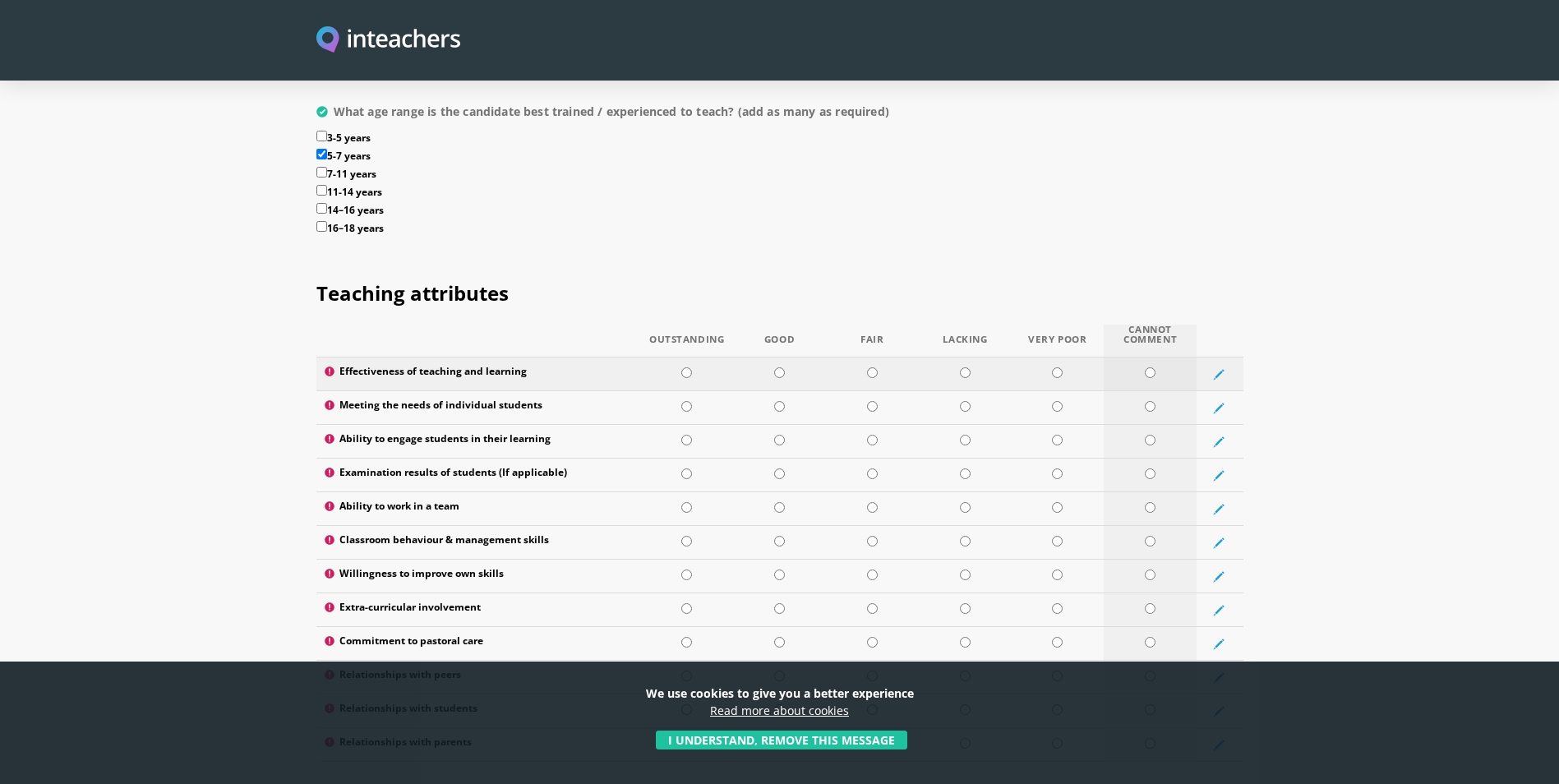
click at [921, 92] on input "radio" at bounding box center [1150, 372] width 10 height 10
radio input "true"
click at [921, 92] on input "radio" at bounding box center [1150, 406] width 10 height 10
radio input "true"
click at [921, 92] on td at bounding box center [1150, 442] width 93 height 34
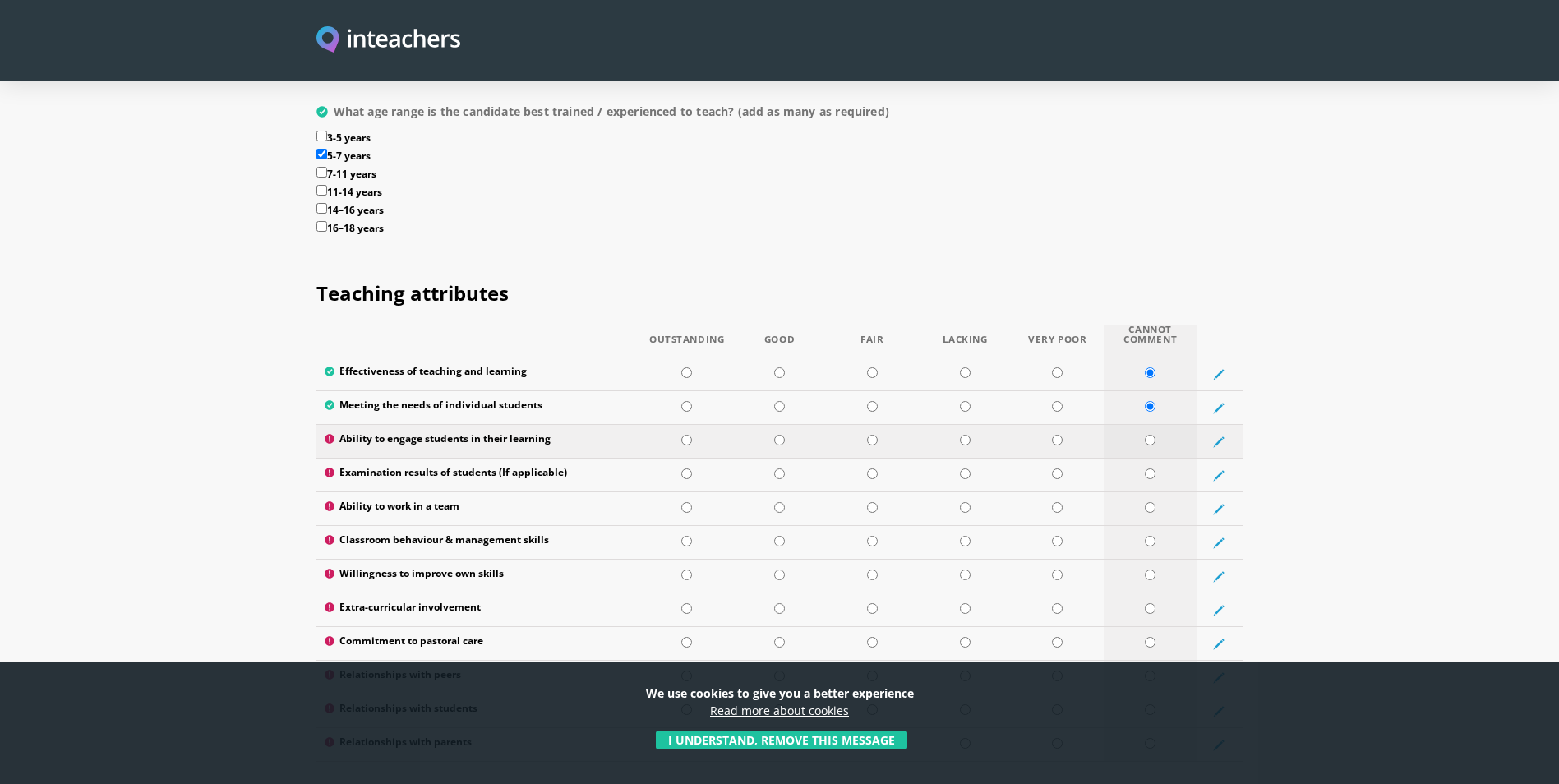
radio input "true"
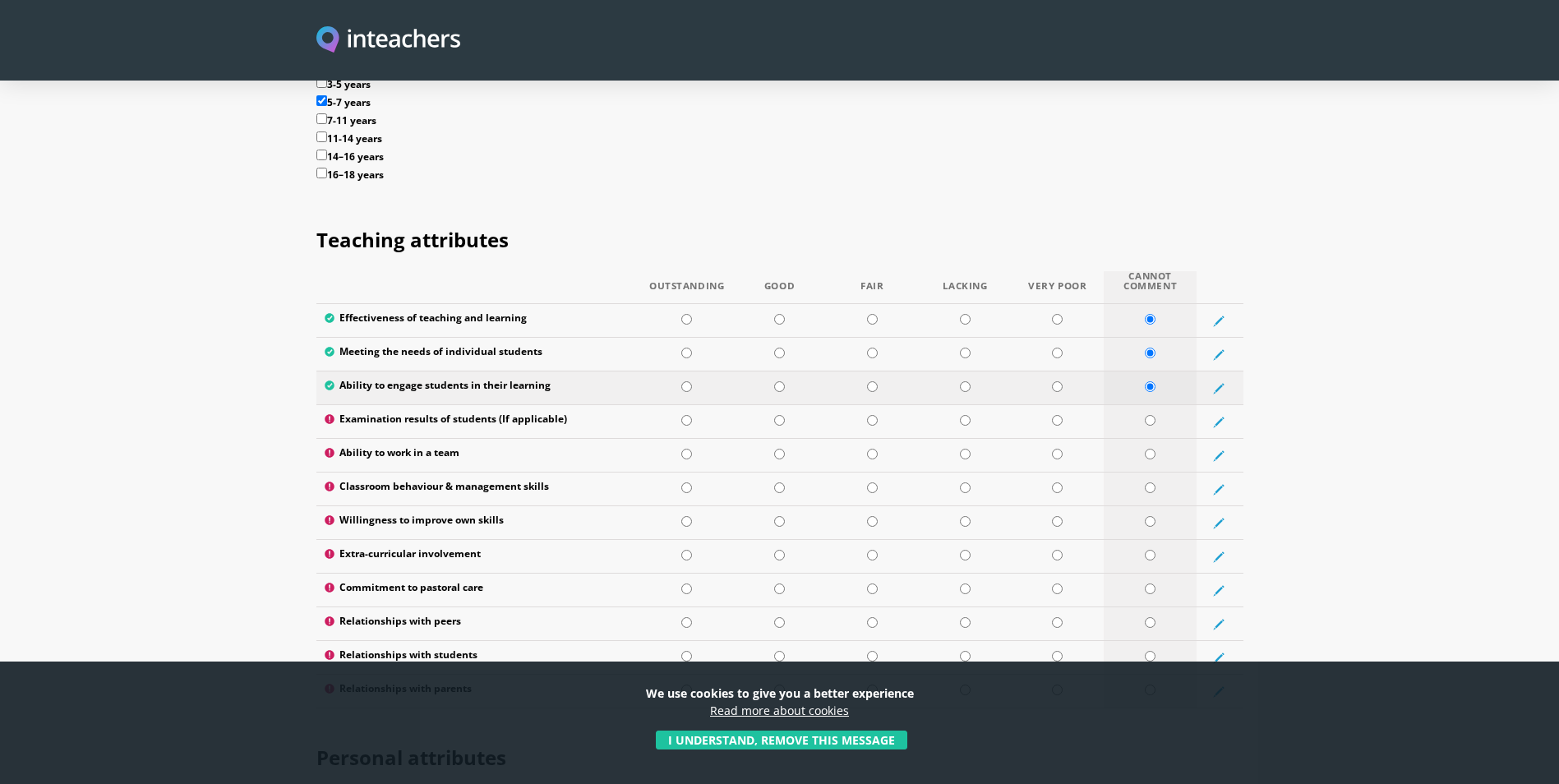
scroll to position [2137, 0]
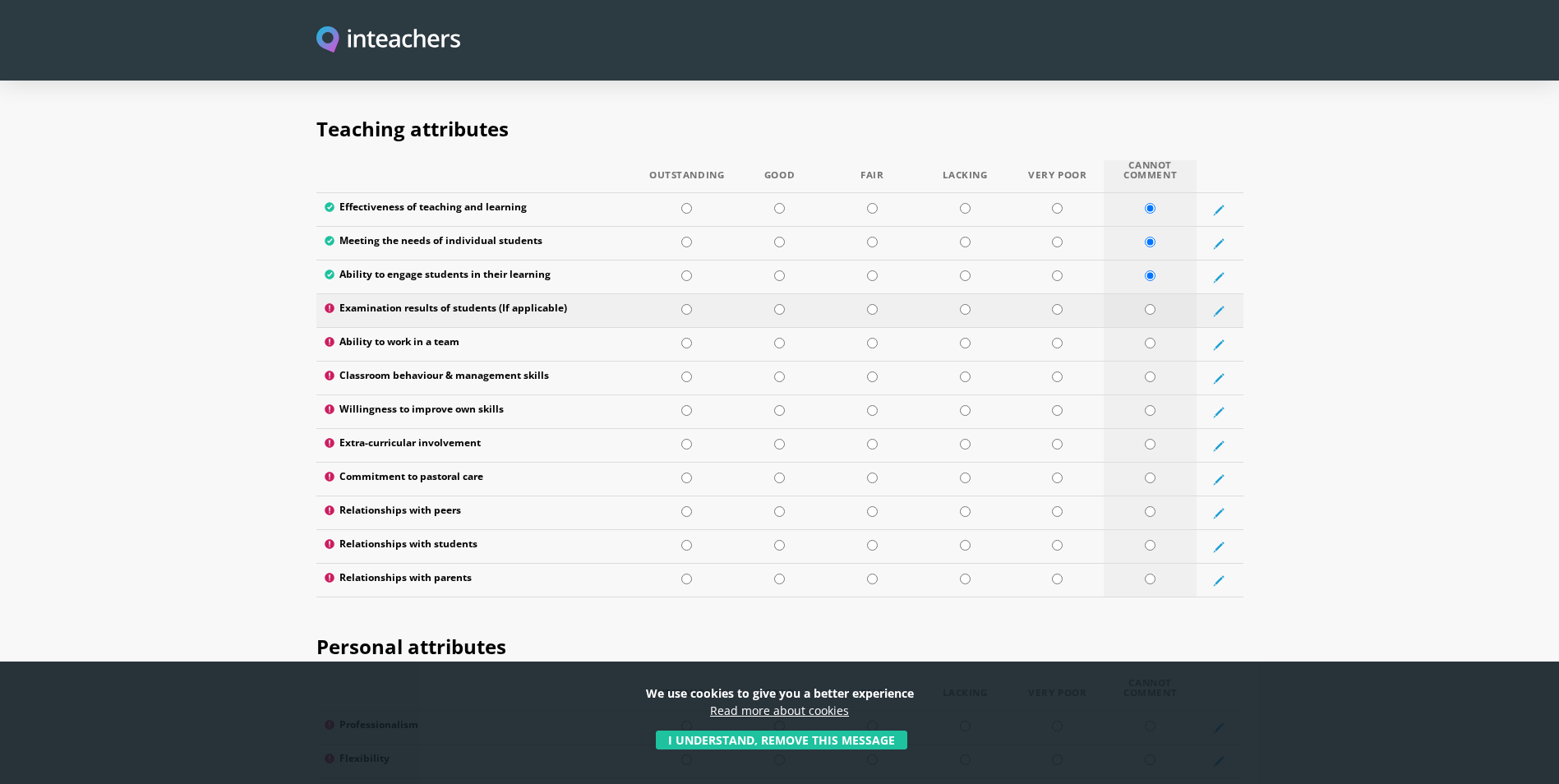
click at [921, 92] on input "radio" at bounding box center [1150, 309] width 10 height 10
radio input "true"
click at [921, 92] on input "radio" at bounding box center [1150, 343] width 10 height 10
radio input "true"
click at [921, 92] on input "radio" at bounding box center [1150, 376] width 10 height 10
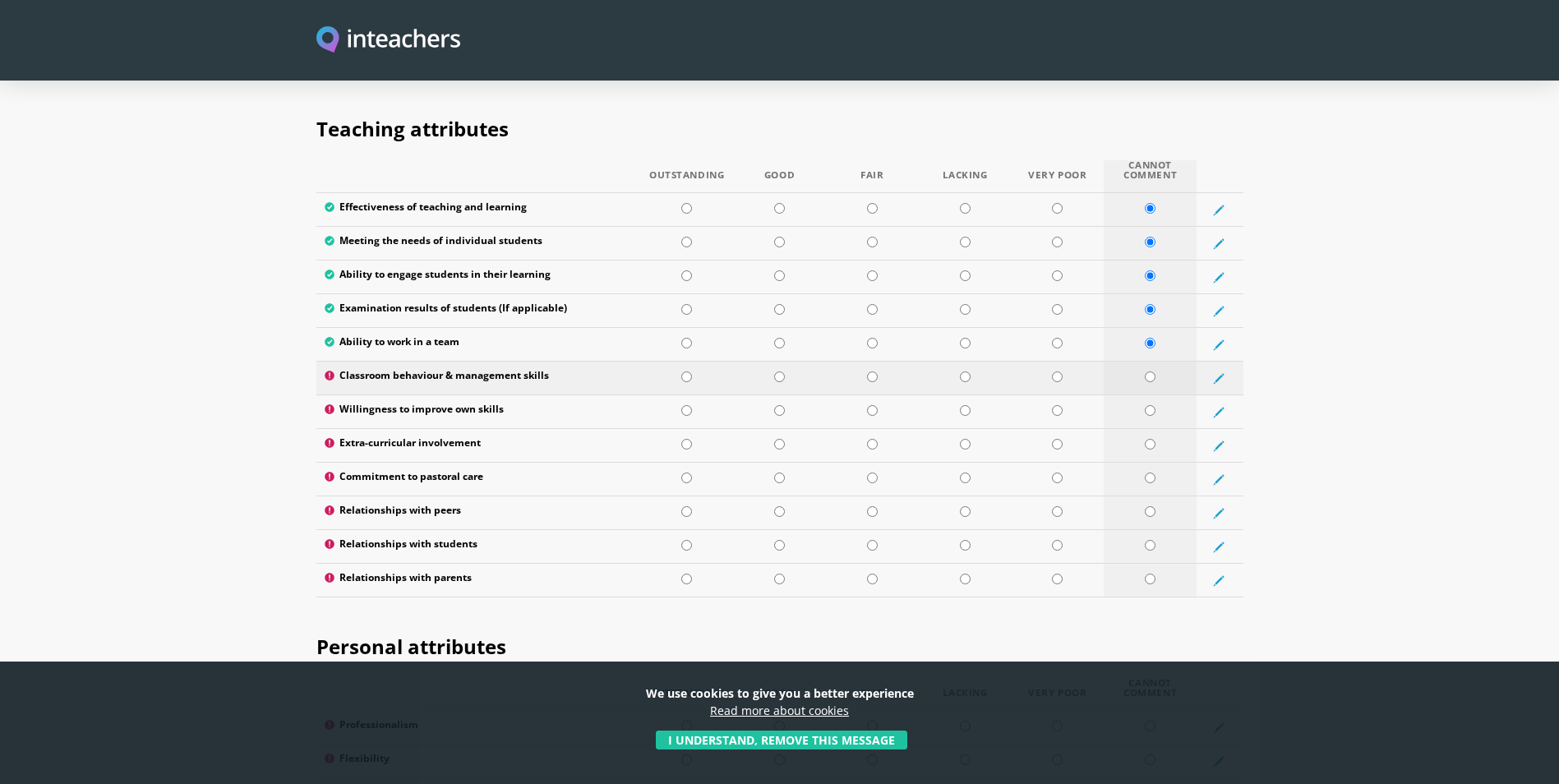
radio input "true"
click at [921, 92] on input "radio" at bounding box center [1150, 410] width 10 height 10
radio input "true"
drag, startPoint x: 1150, startPoint y: 397, endPoint x: 1150, endPoint y: 420, distance: 23.0
click at [921, 92] on input "radio" at bounding box center [1150, 444] width 10 height 10
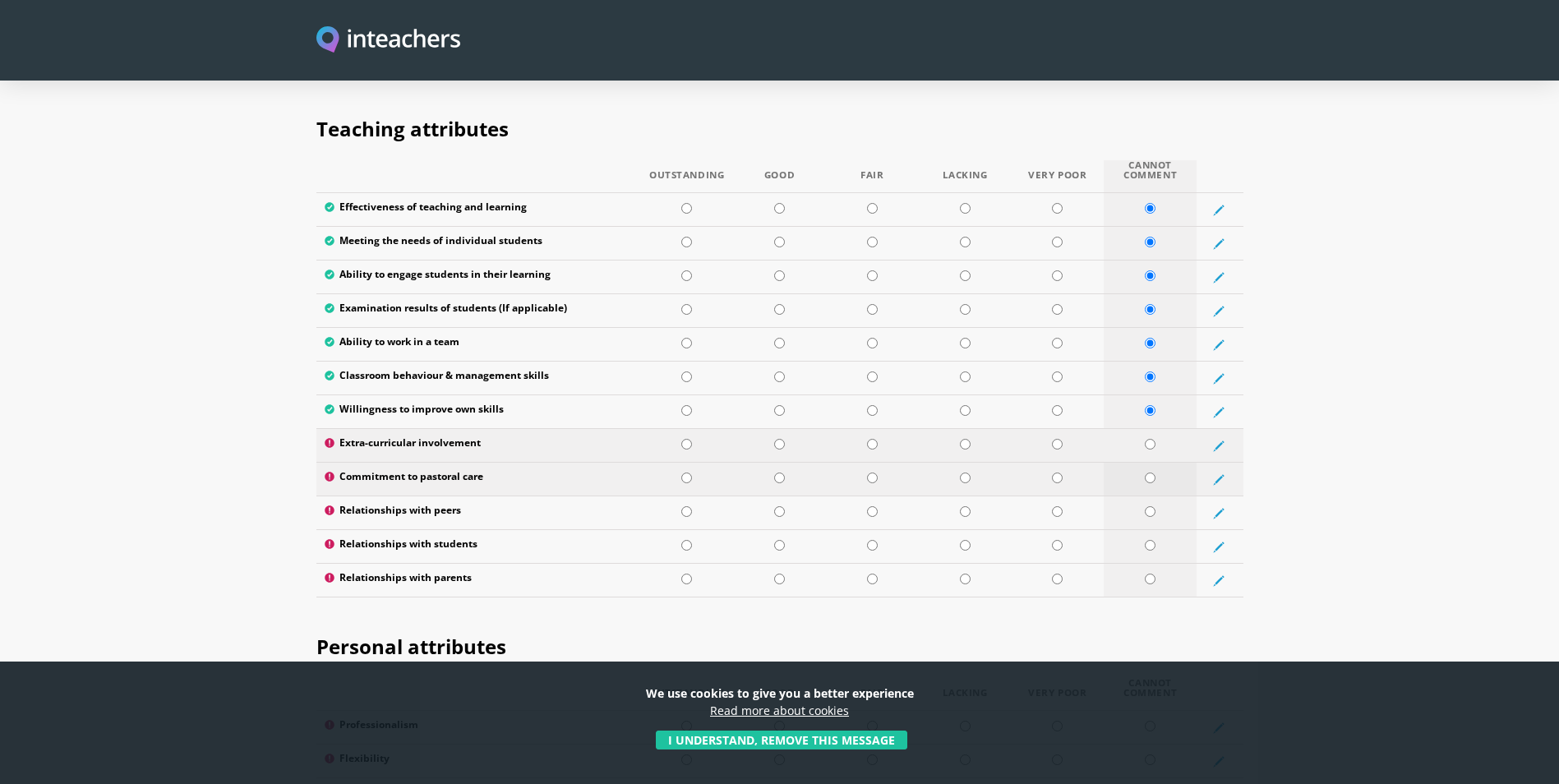
radio input "true"
drag, startPoint x: 1149, startPoint y: 427, endPoint x: 1148, endPoint y: 455, distance: 28.0
click at [921, 92] on input "radio" at bounding box center [1150, 477] width 10 height 10
radio input "true"
click at [921, 92] on input "radio" at bounding box center [1150, 511] width 10 height 10
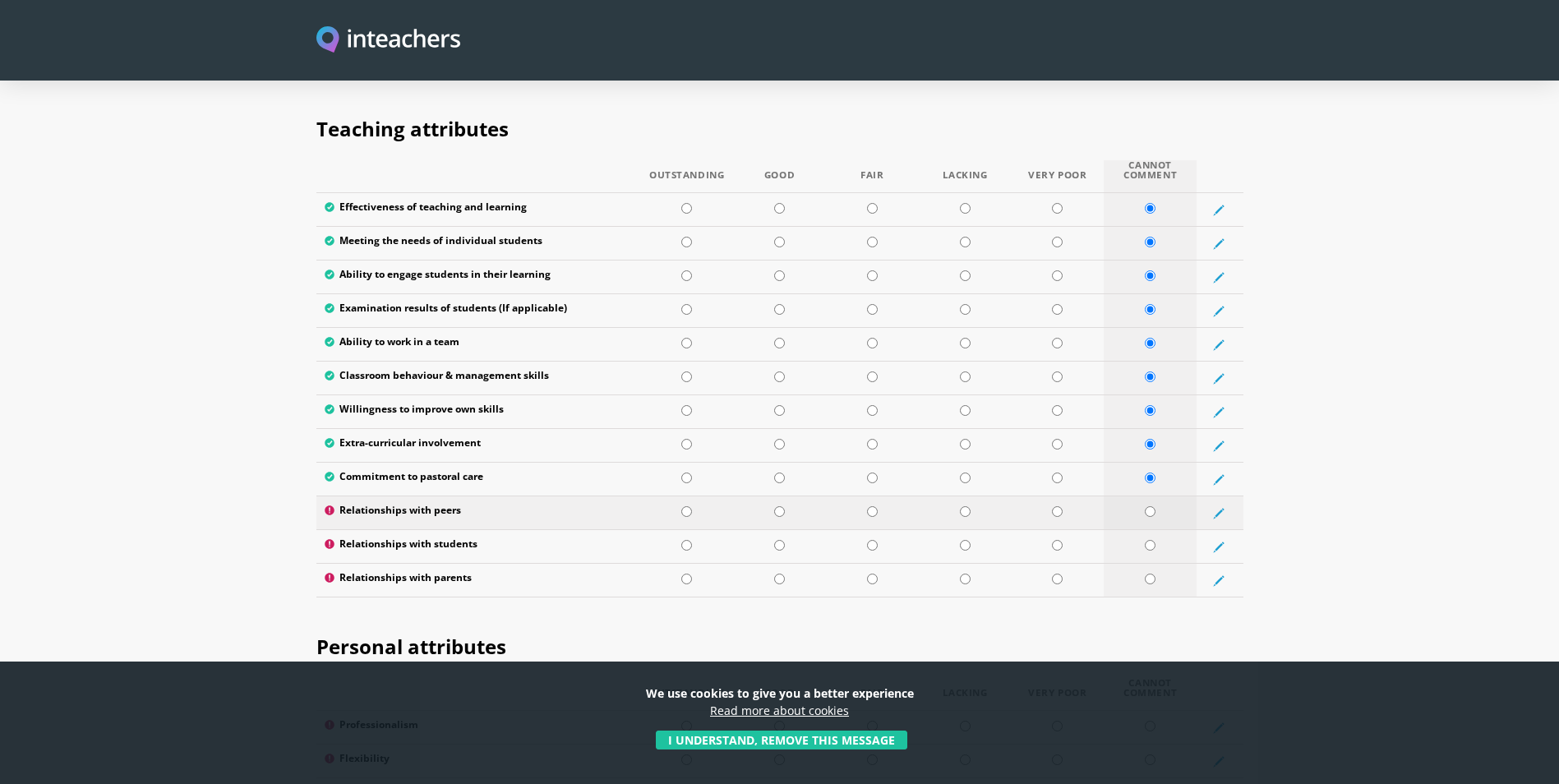
radio input "true"
click at [921, 92] on td at bounding box center [1150, 547] width 93 height 34
radio input "true"
click at [921, 92] on input "radio" at bounding box center [1150, 578] width 10 height 10
radio input "true"
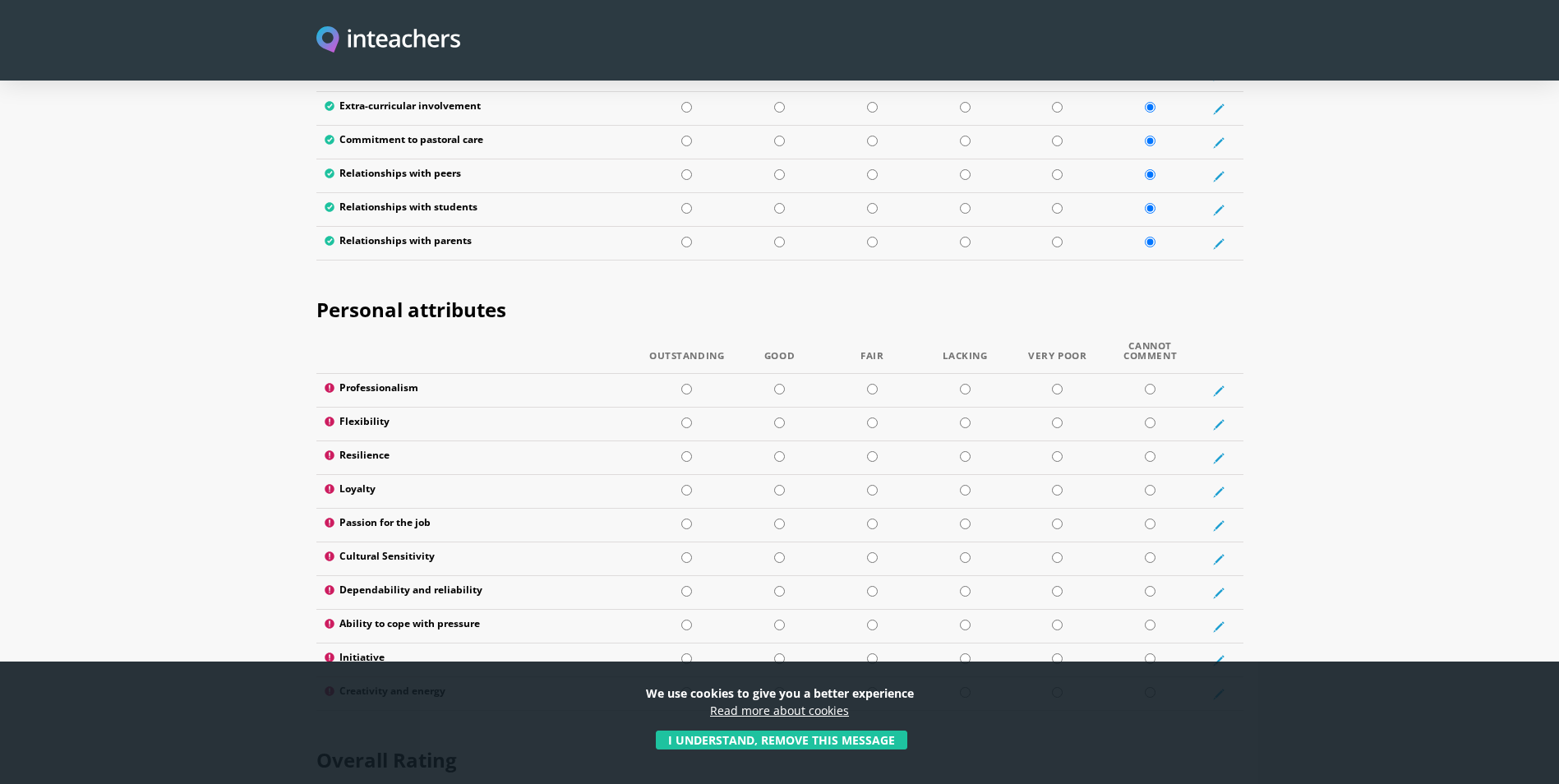
scroll to position [2548, 0]
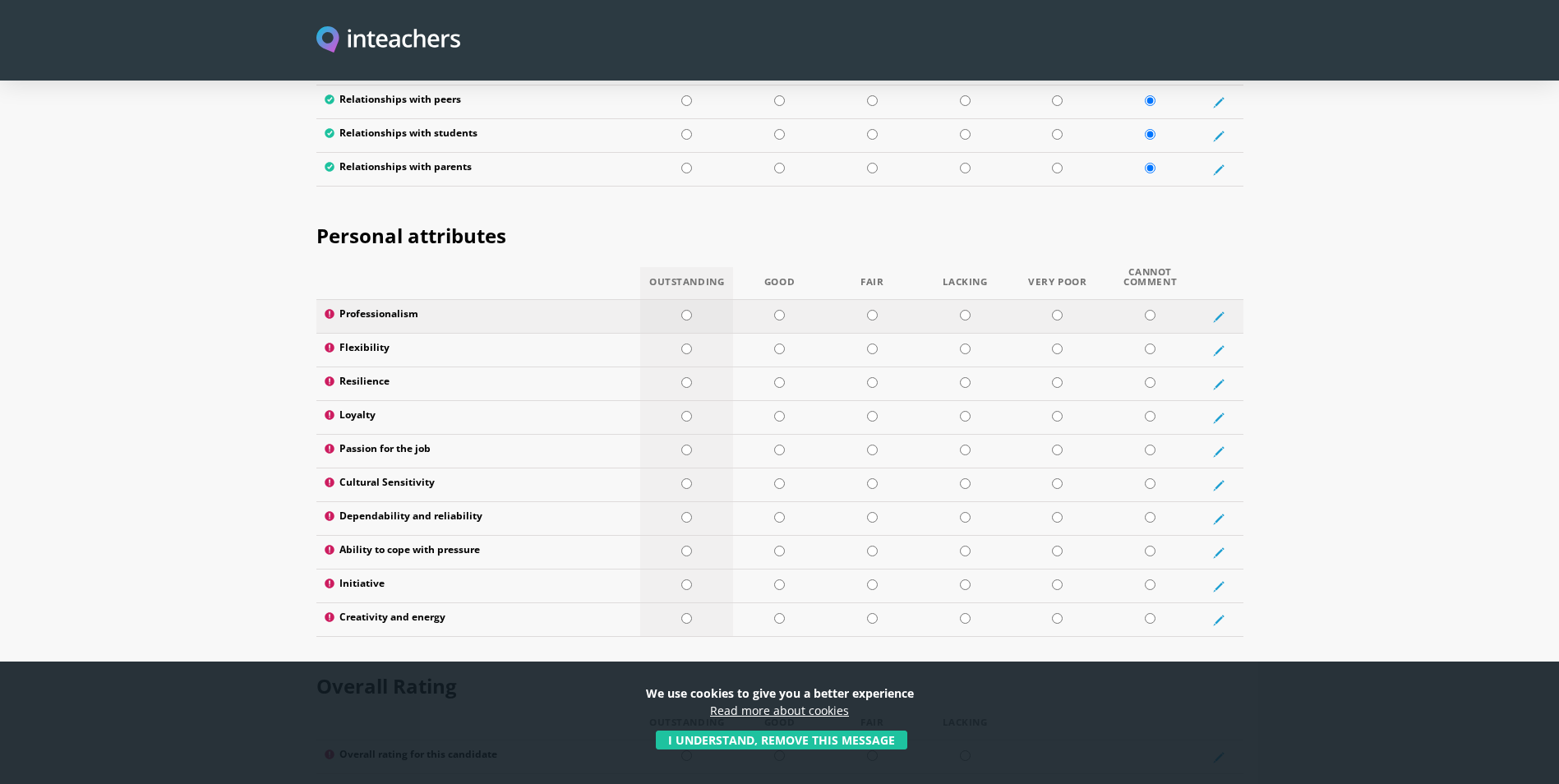
click at [686, 92] on input "radio" at bounding box center [686, 315] width 10 height 10
radio input "true"
click at [689, 92] on input "radio" at bounding box center [686, 349] width 10 height 10
radio input "true"
click at [686, 92] on input "radio" at bounding box center [686, 382] width 10 height 10
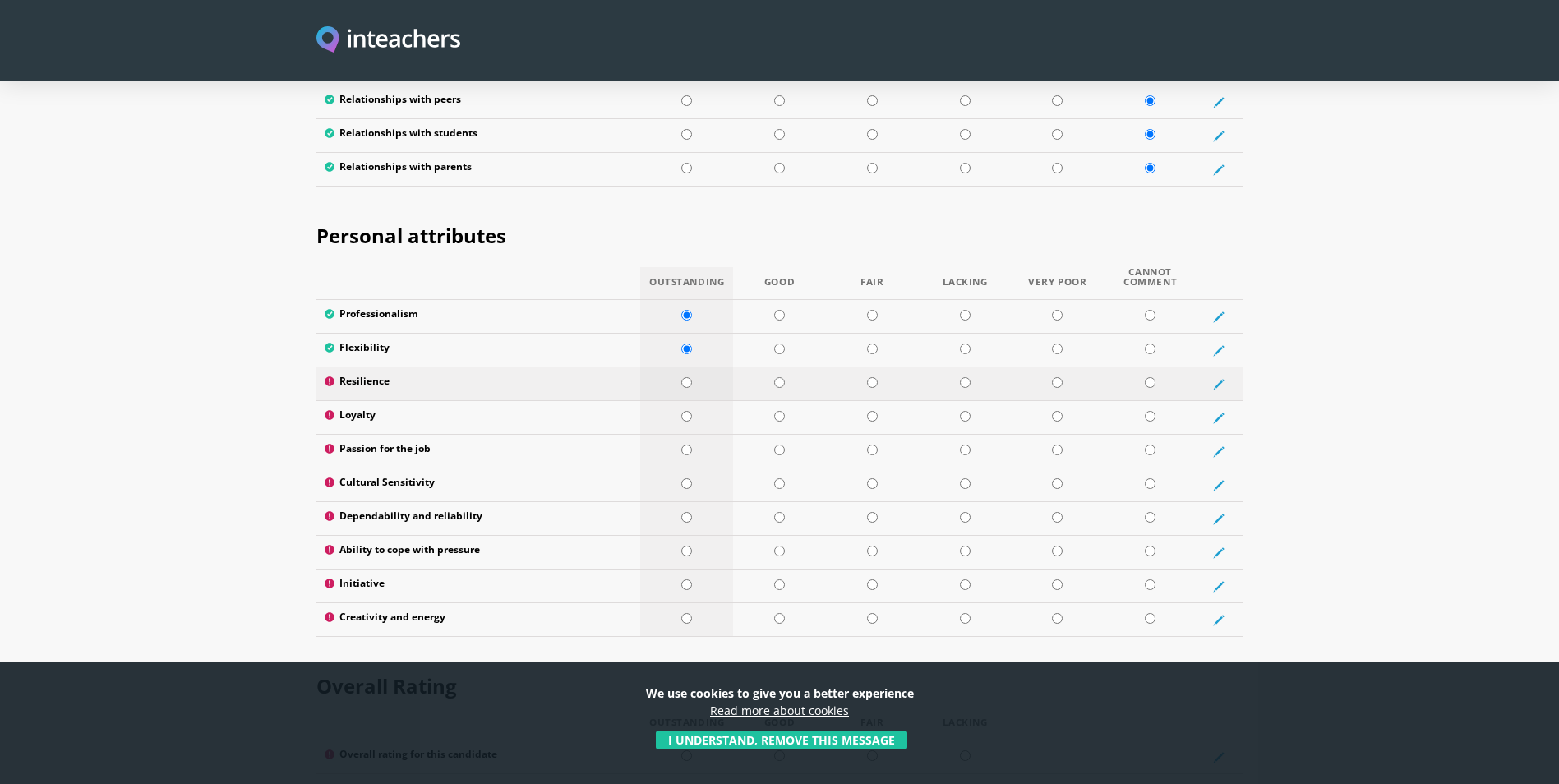
radio input "true"
click at [686, 92] on input "radio" at bounding box center [686, 416] width 10 height 10
radio input "true"
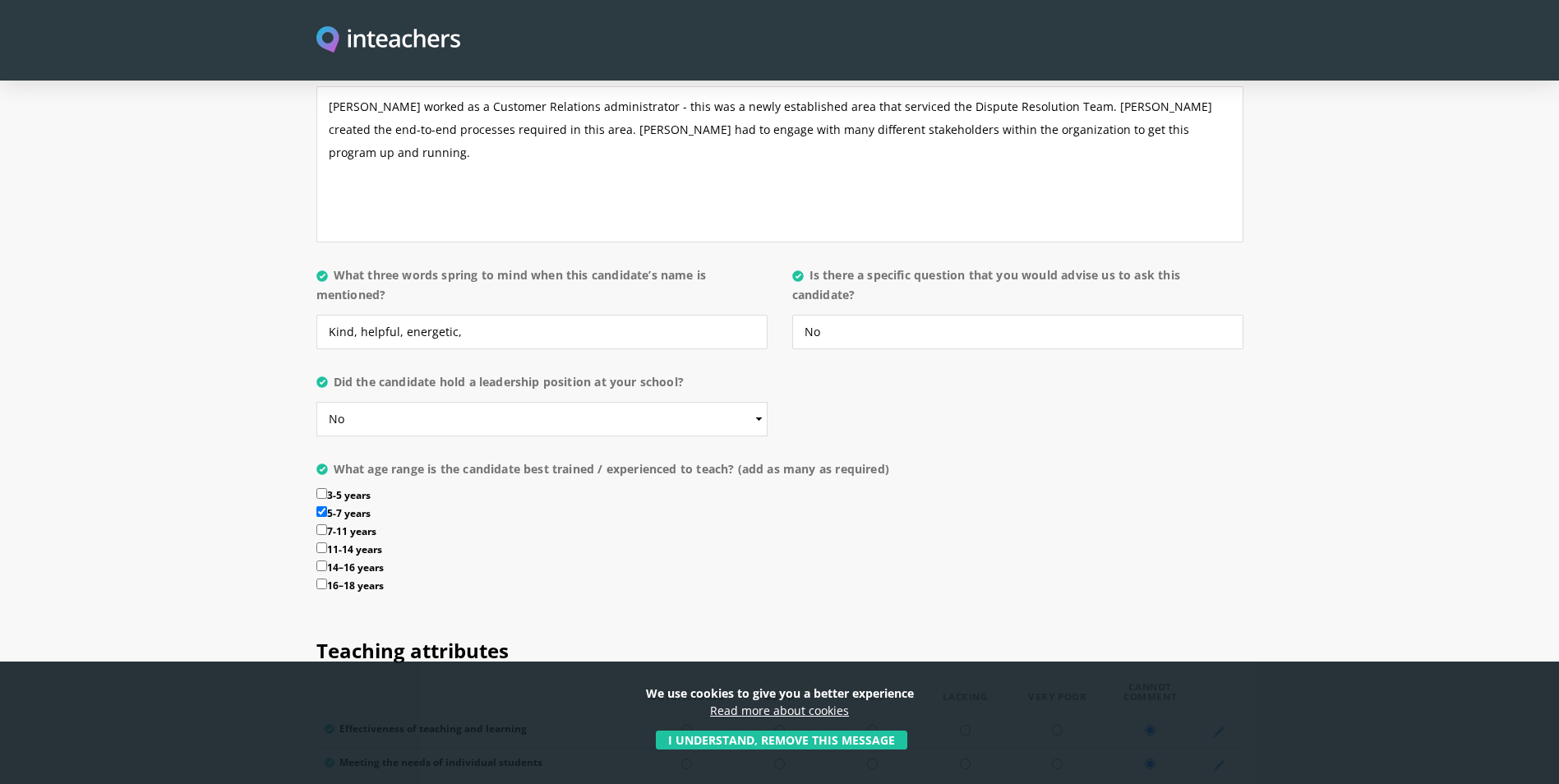
scroll to position [1561, 0]
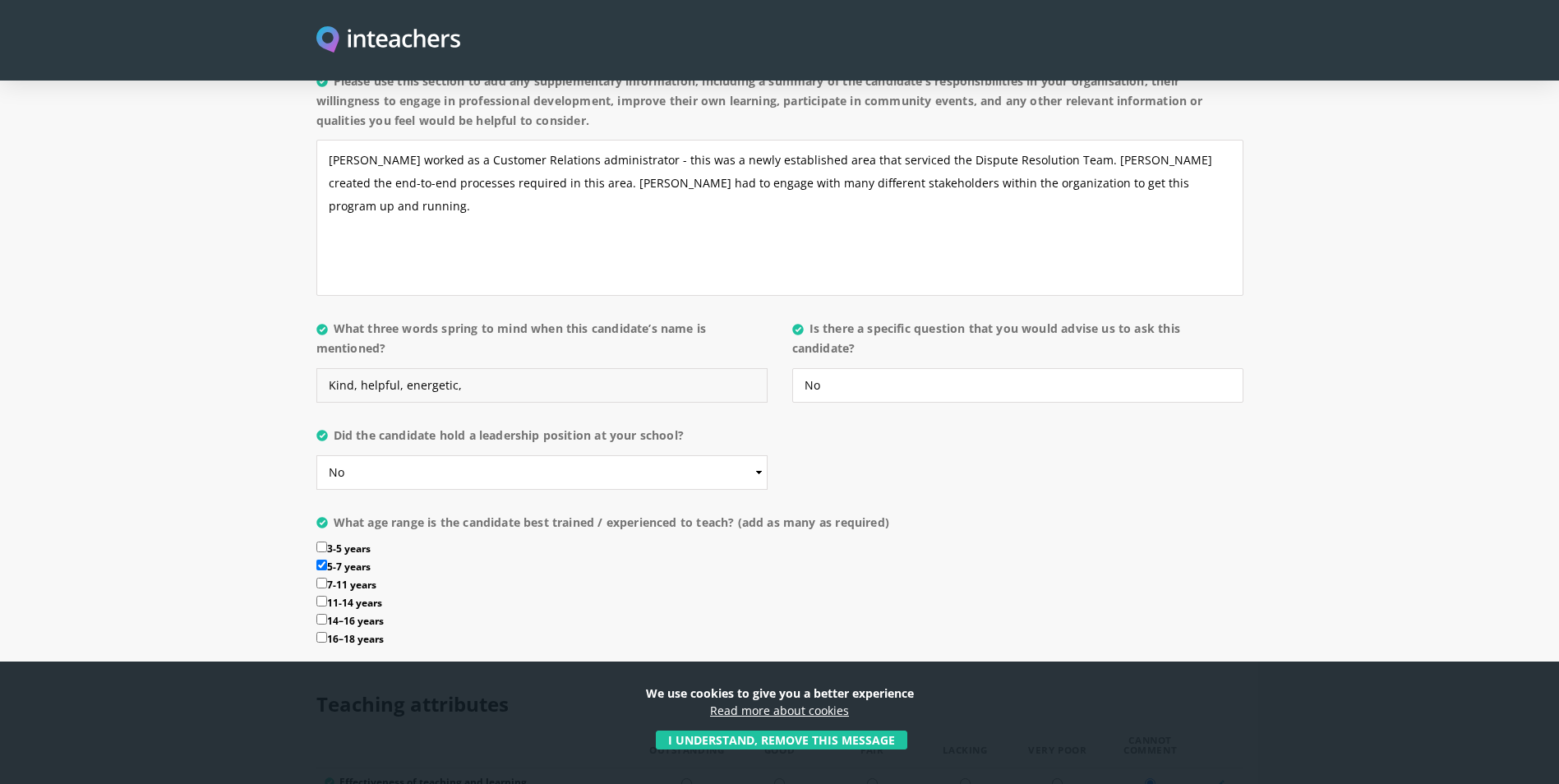
click at [474, 92] on input "Kind, helpful, energetic," at bounding box center [542, 385] width 452 height 35
click at [329, 92] on input "Kind, helpful, energetic," at bounding box center [542, 385] width 452 height 35
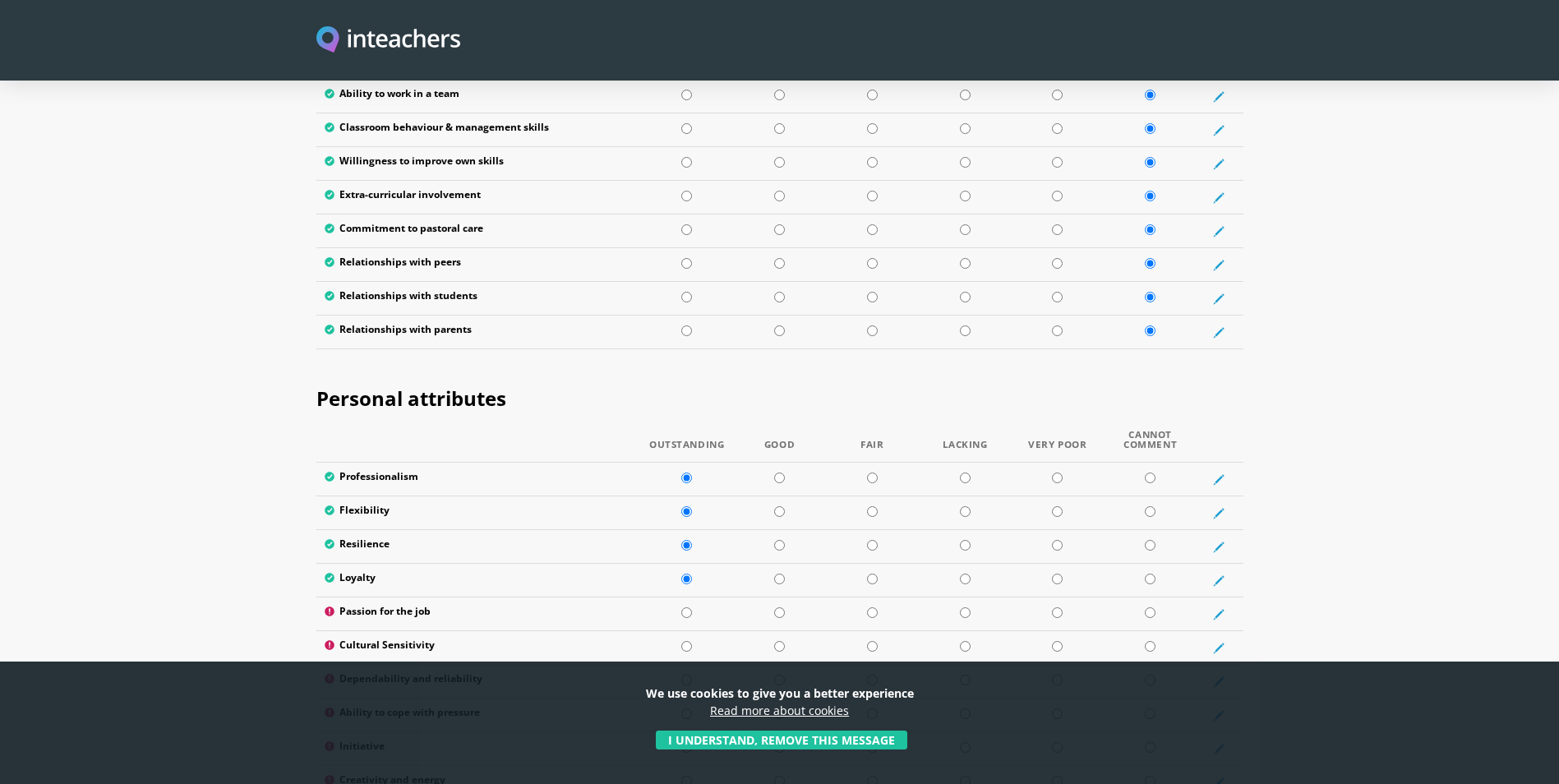
scroll to position [2548, 0]
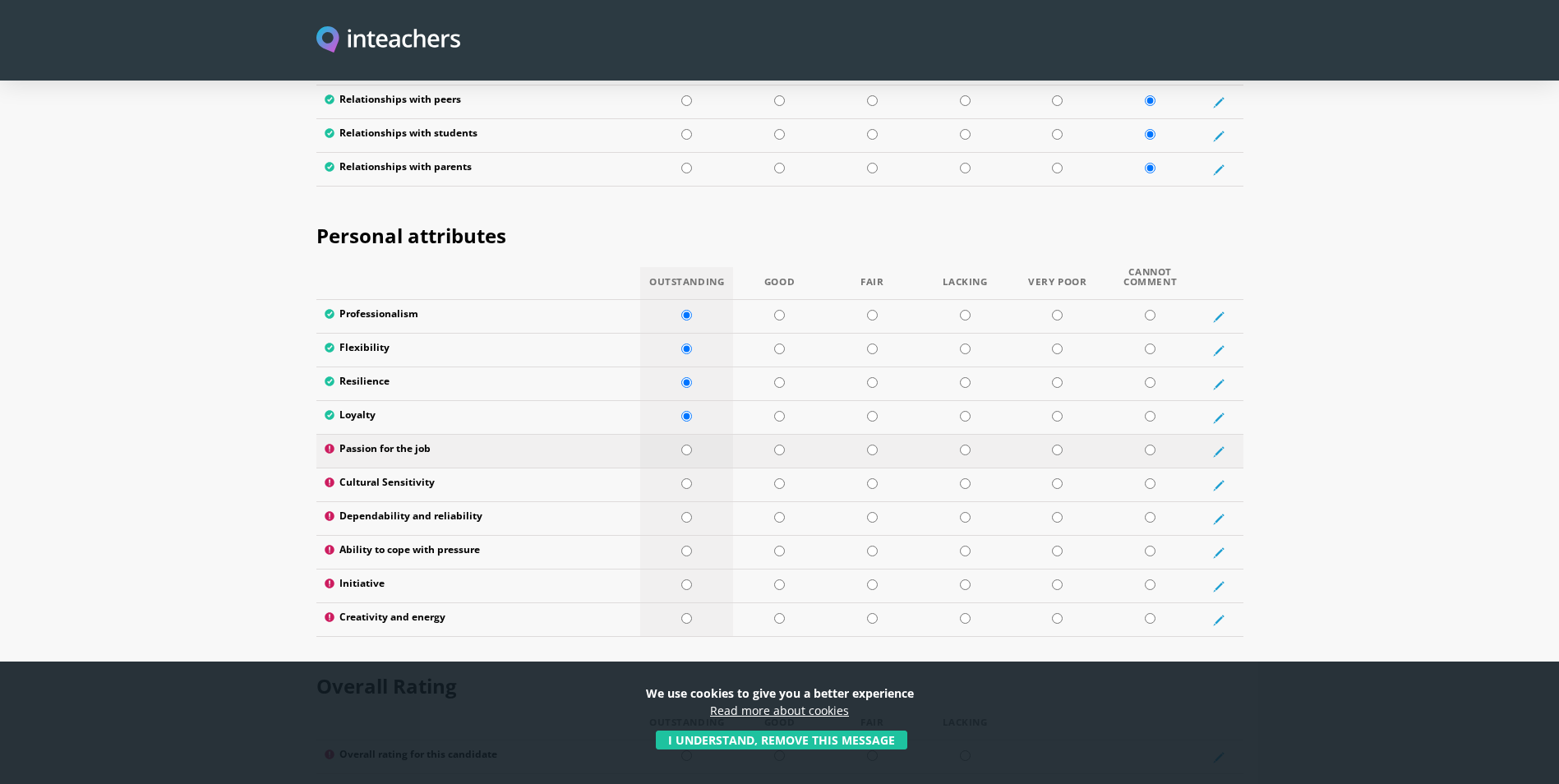
type input "Resilient, professional, kind"
click at [687, 92] on input "radio" at bounding box center [686, 450] width 10 height 10
radio input "true"
click at [682, 92] on input "radio" at bounding box center [686, 483] width 10 height 10
radio input "true"
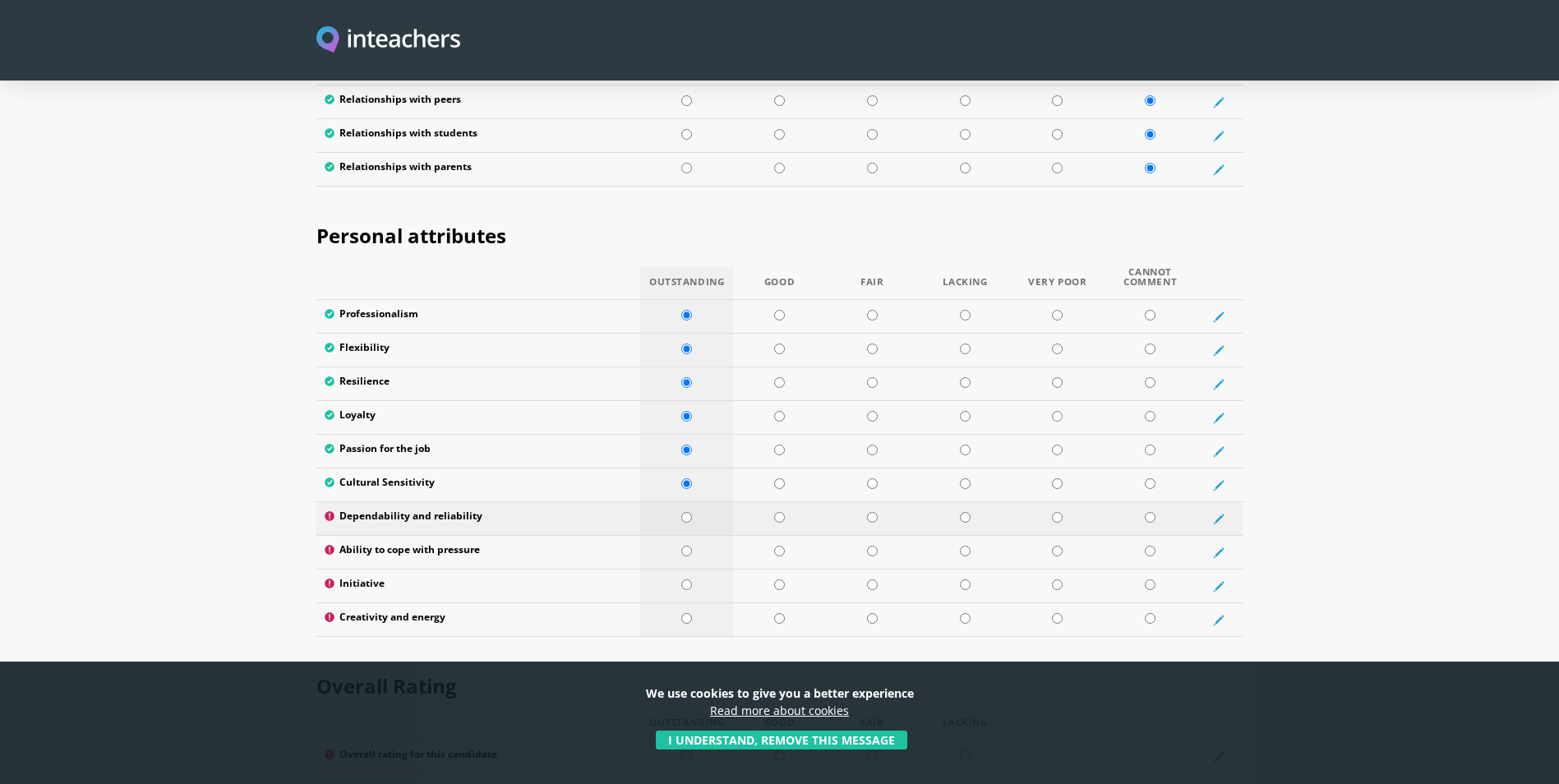
click at [691, 92] on input "radio" at bounding box center [686, 517] width 10 height 10
radio input "true"
click at [689, 92] on input "radio" at bounding box center [686, 551] width 10 height 10
radio input "true"
click at [686, 92] on input "radio" at bounding box center [686, 584] width 10 height 10
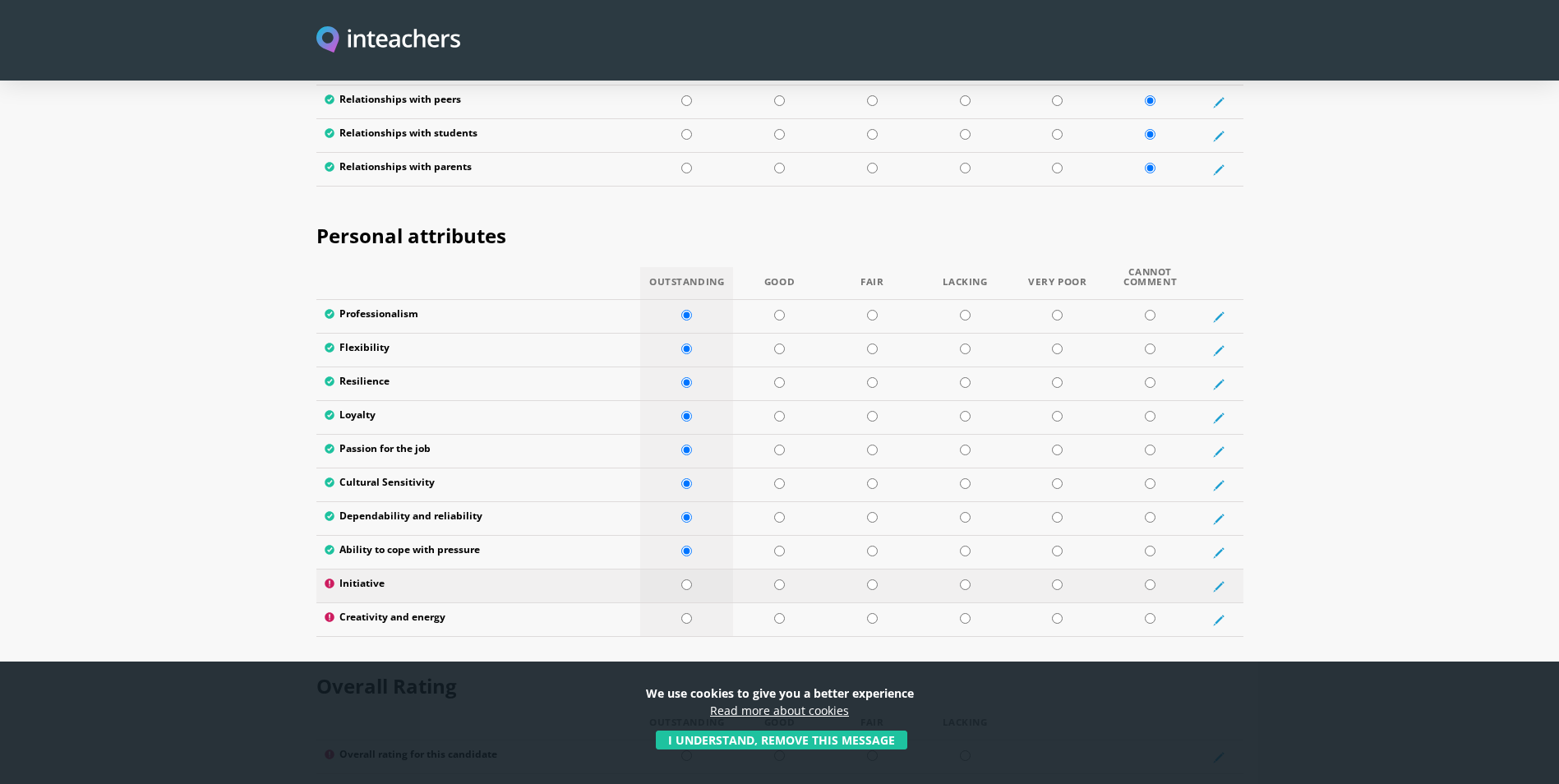
radio input "true"
click at [688, 92] on input "radio" at bounding box center [686, 618] width 10 height 10
radio input "true"
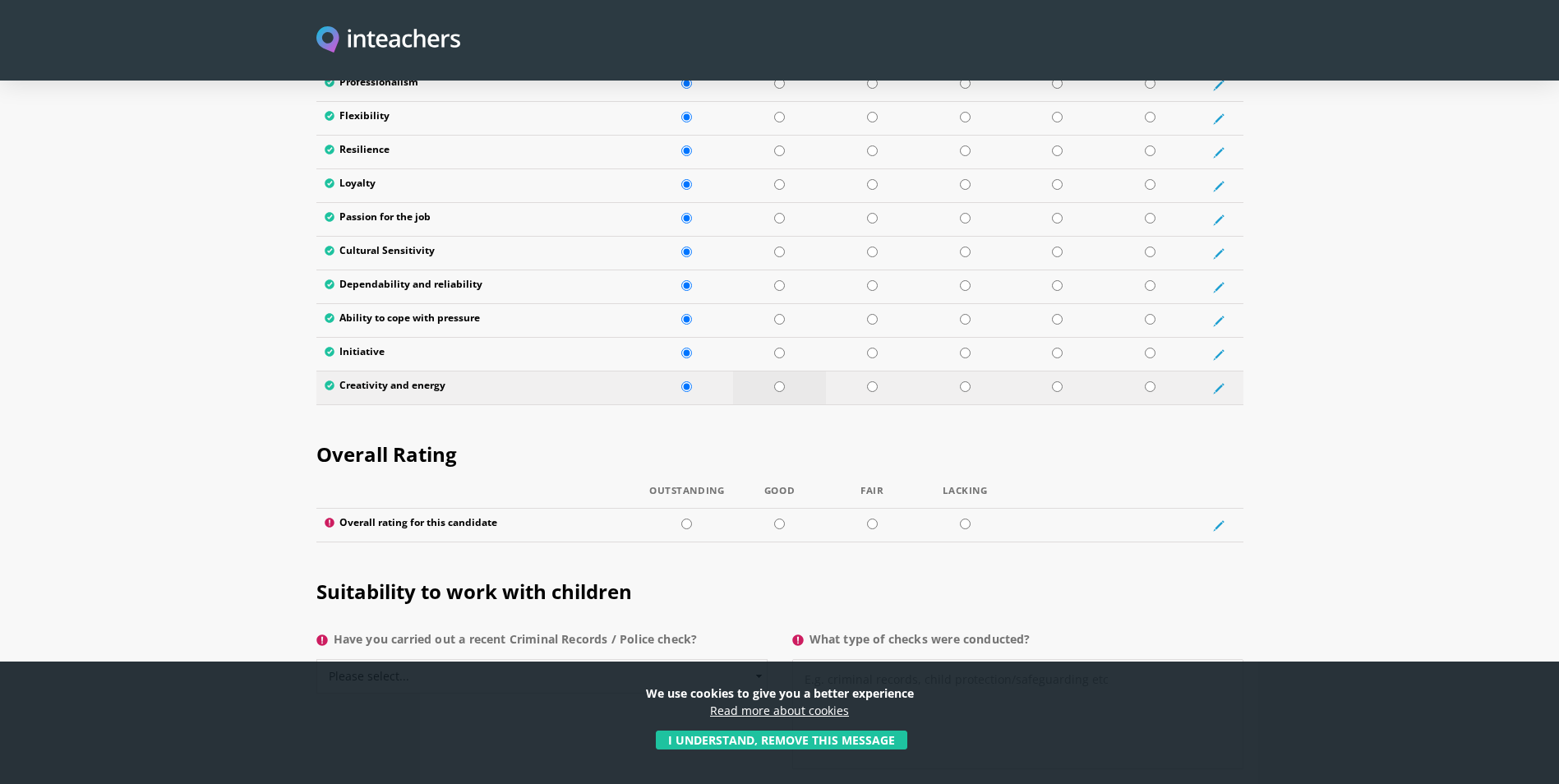
scroll to position [2794, 0]
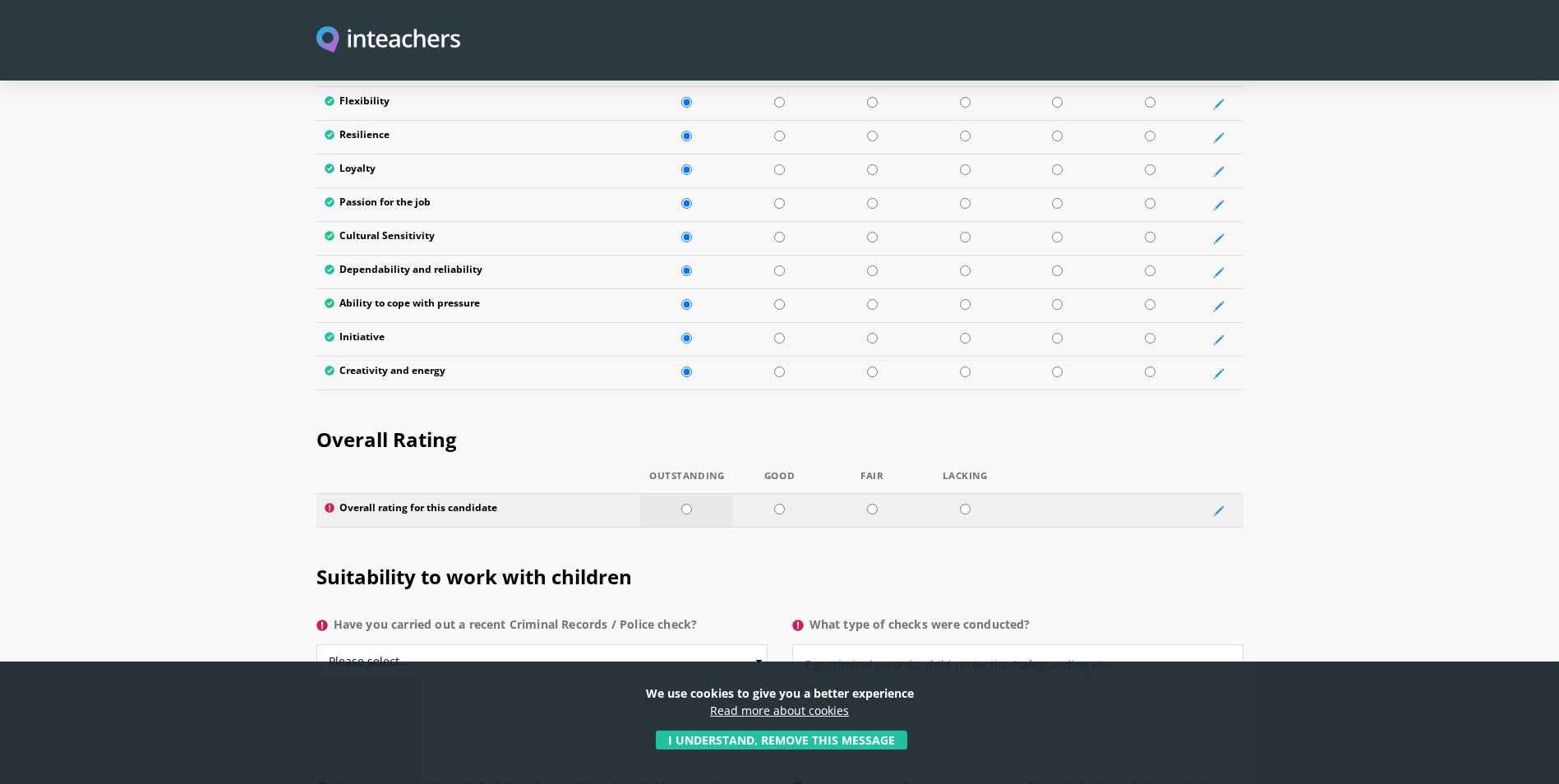
click at [684, 92] on td at bounding box center [687, 511] width 93 height 34
radio input "true"
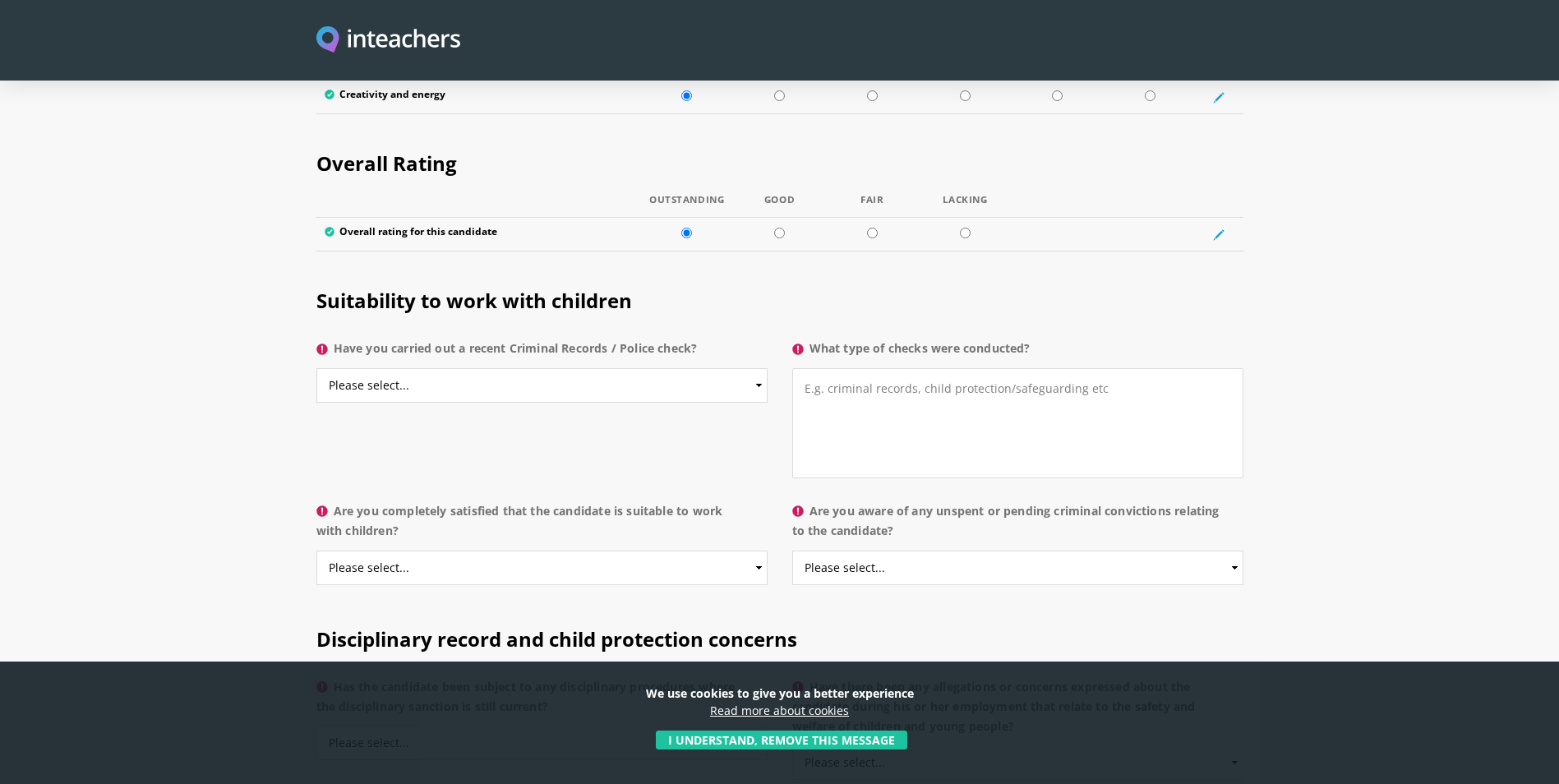
scroll to position [3123, 0]
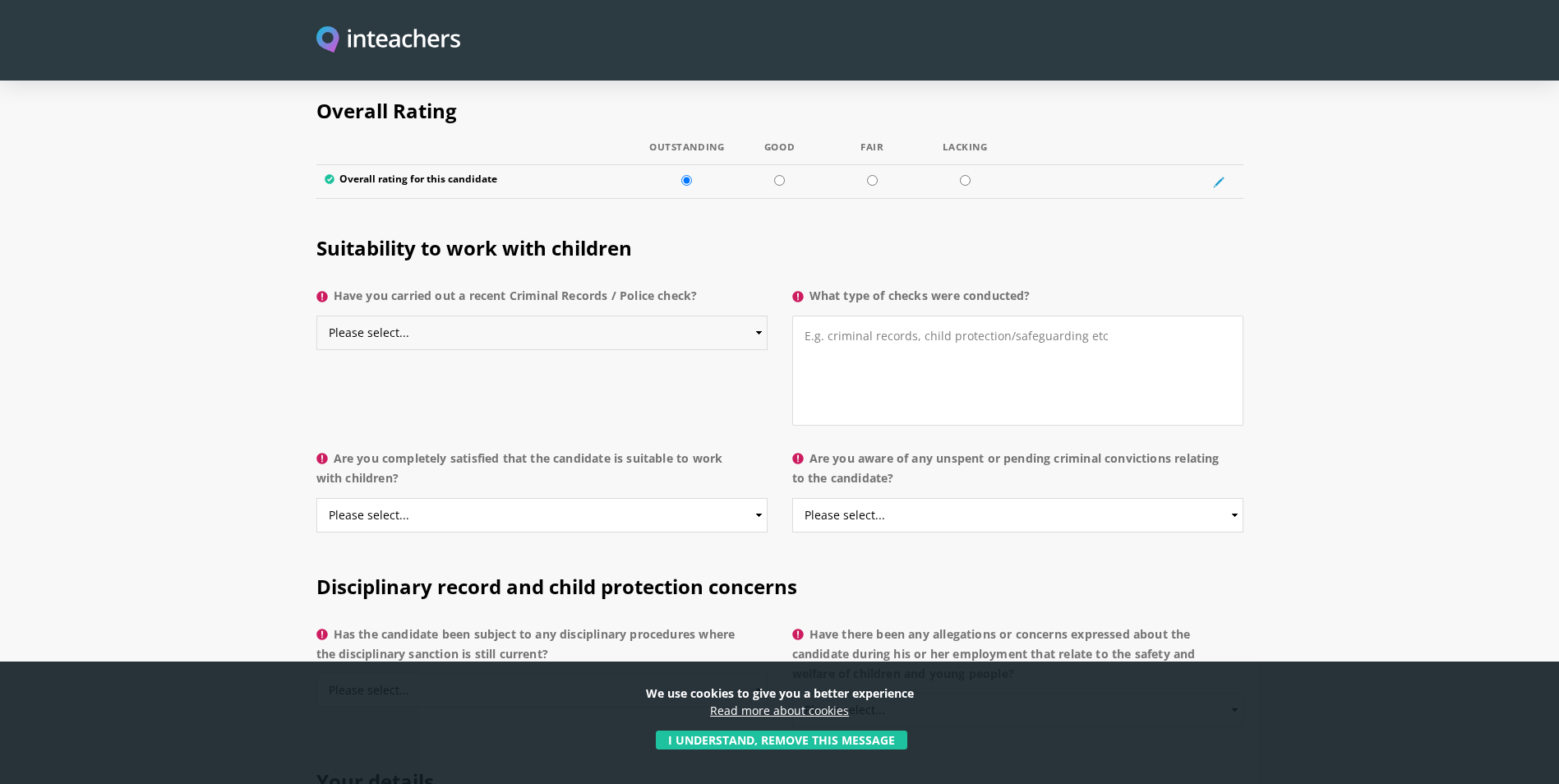
click at [659, 92] on select "Please select... Yes No Do not know" at bounding box center [542, 332] width 452 height 35
select select "No"
click at [317, 92] on select "Please select... Yes No Do not know" at bounding box center [542, 332] width 452 height 35
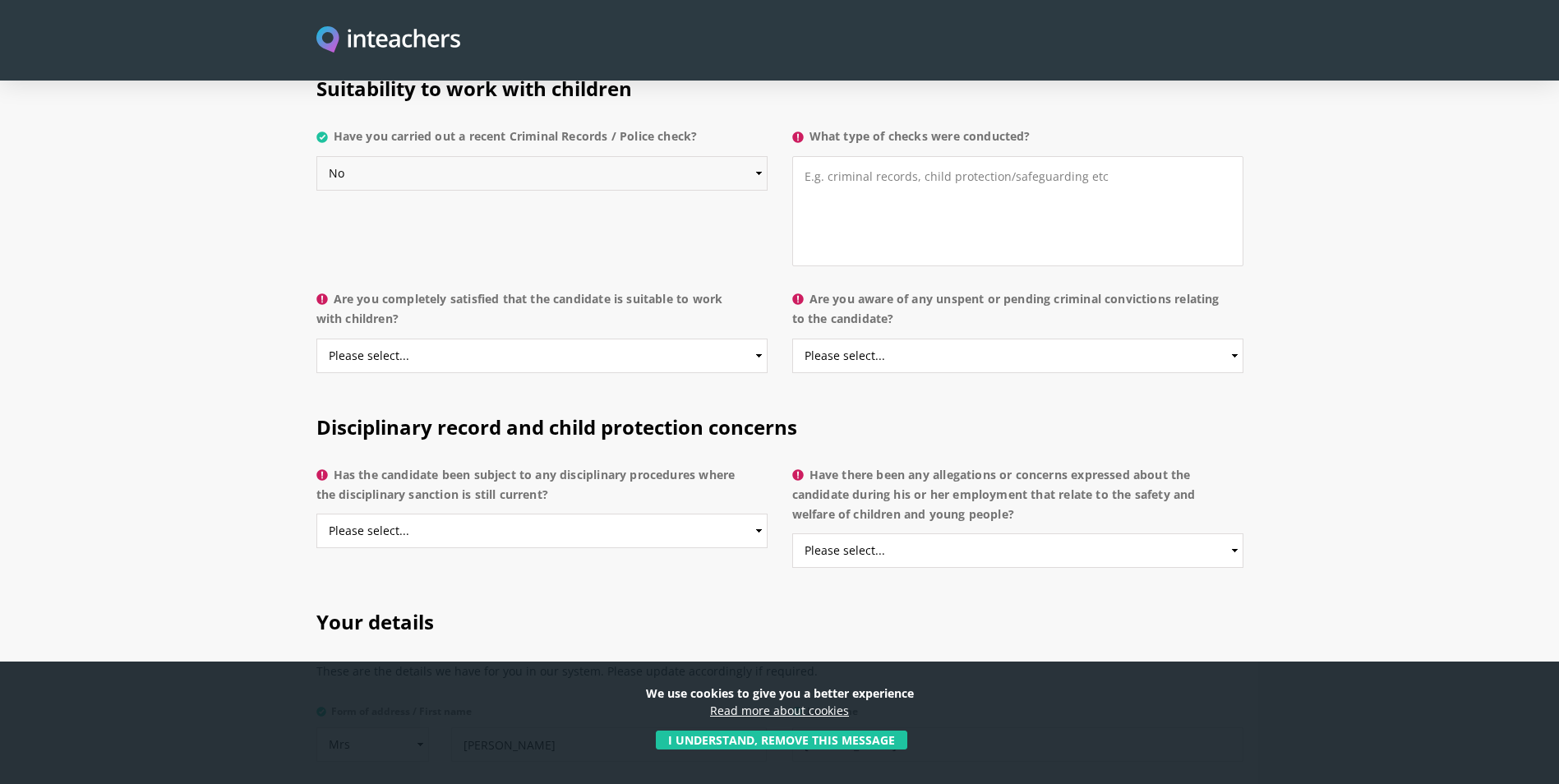
scroll to position [3287, 0]
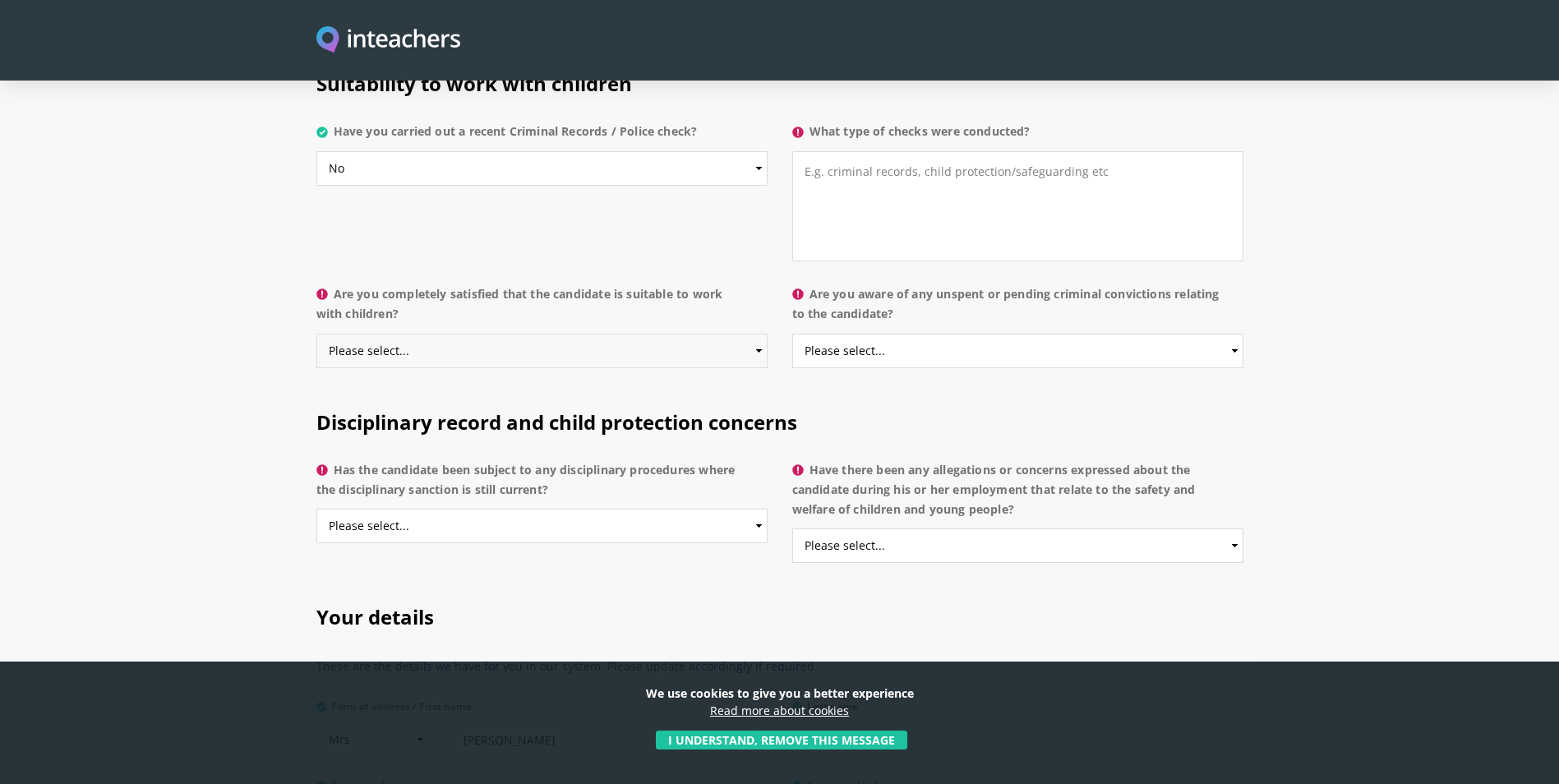
click at [720, 92] on select "Please select... Yes No Do not know" at bounding box center [542, 350] width 452 height 35
select select "Yes"
click at [317, 92] on select "Please select... Yes No Do not know" at bounding box center [542, 350] width 452 height 35
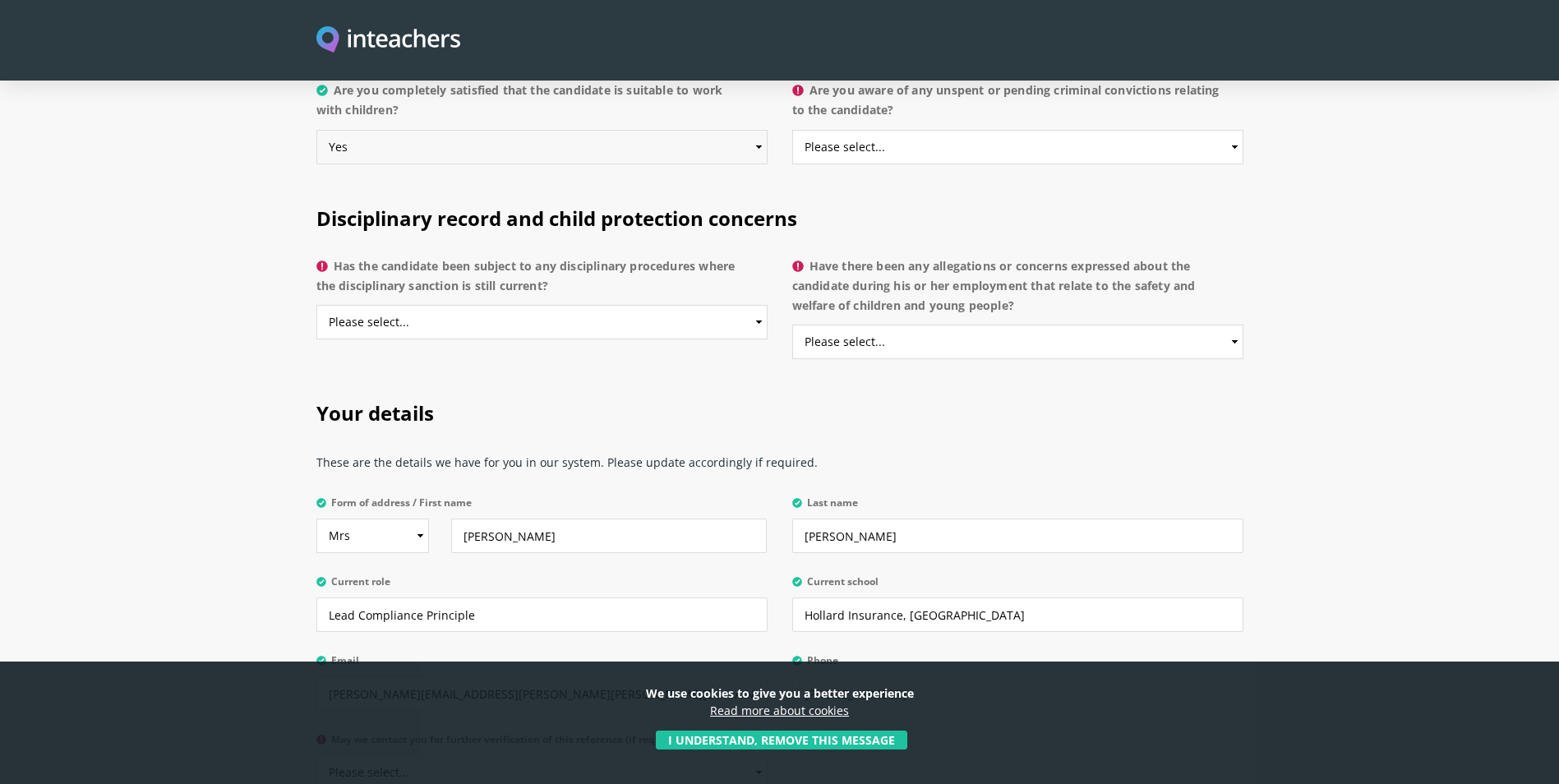
scroll to position [3534, 0]
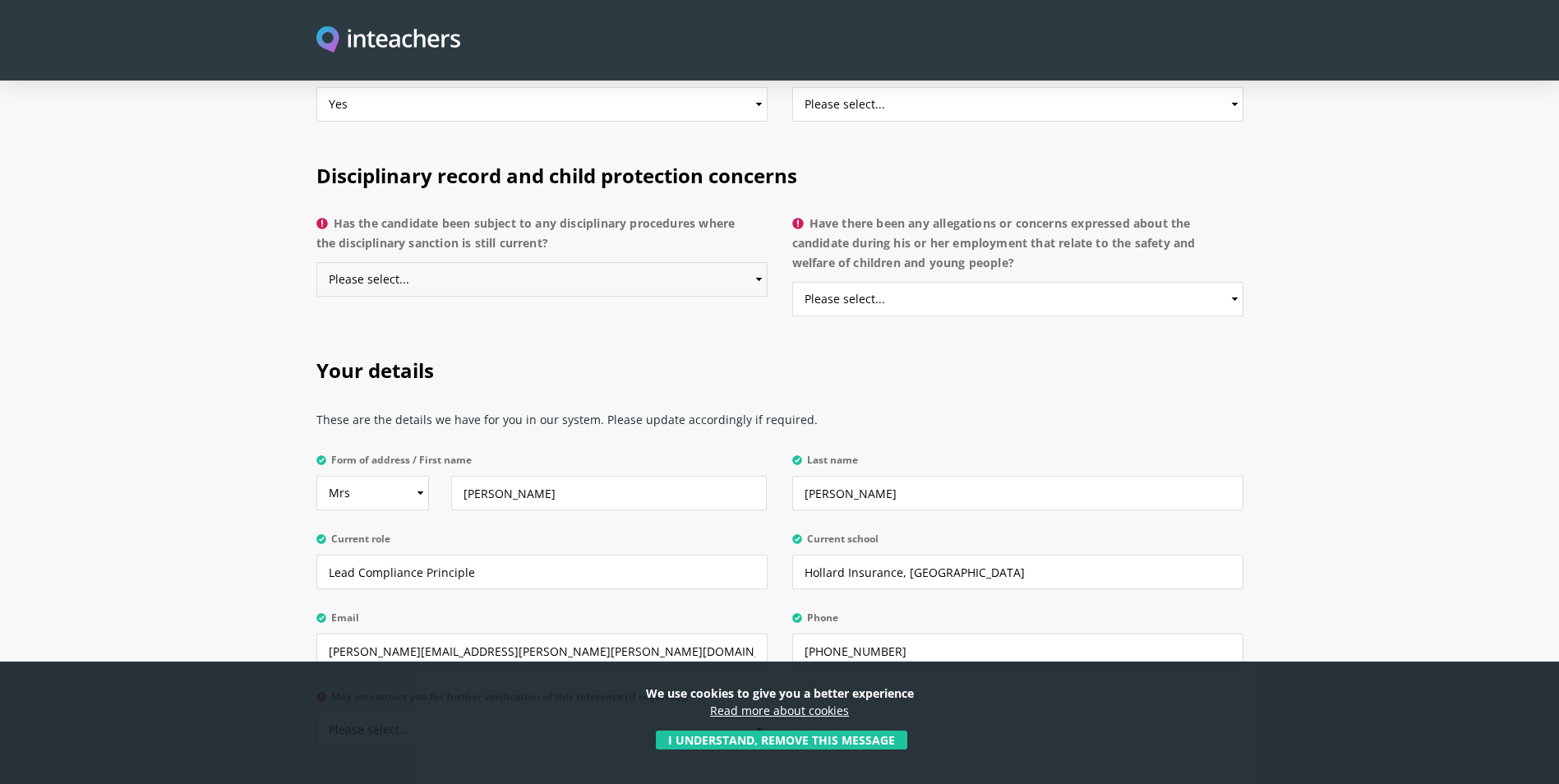
click at [636, 92] on select "Please select... Yes No Do not know" at bounding box center [542, 280] width 452 height 35
select select "No"
click at [317, 92] on select "Please select... Yes No Do not know" at bounding box center [542, 280] width 452 height 35
click at [921, 92] on select "Please select... Yes No Do not know" at bounding box center [1019, 298] width 452 height 35
click at [793, 92] on select "Please select... Yes No Do not know" at bounding box center [1019, 298] width 452 height 35
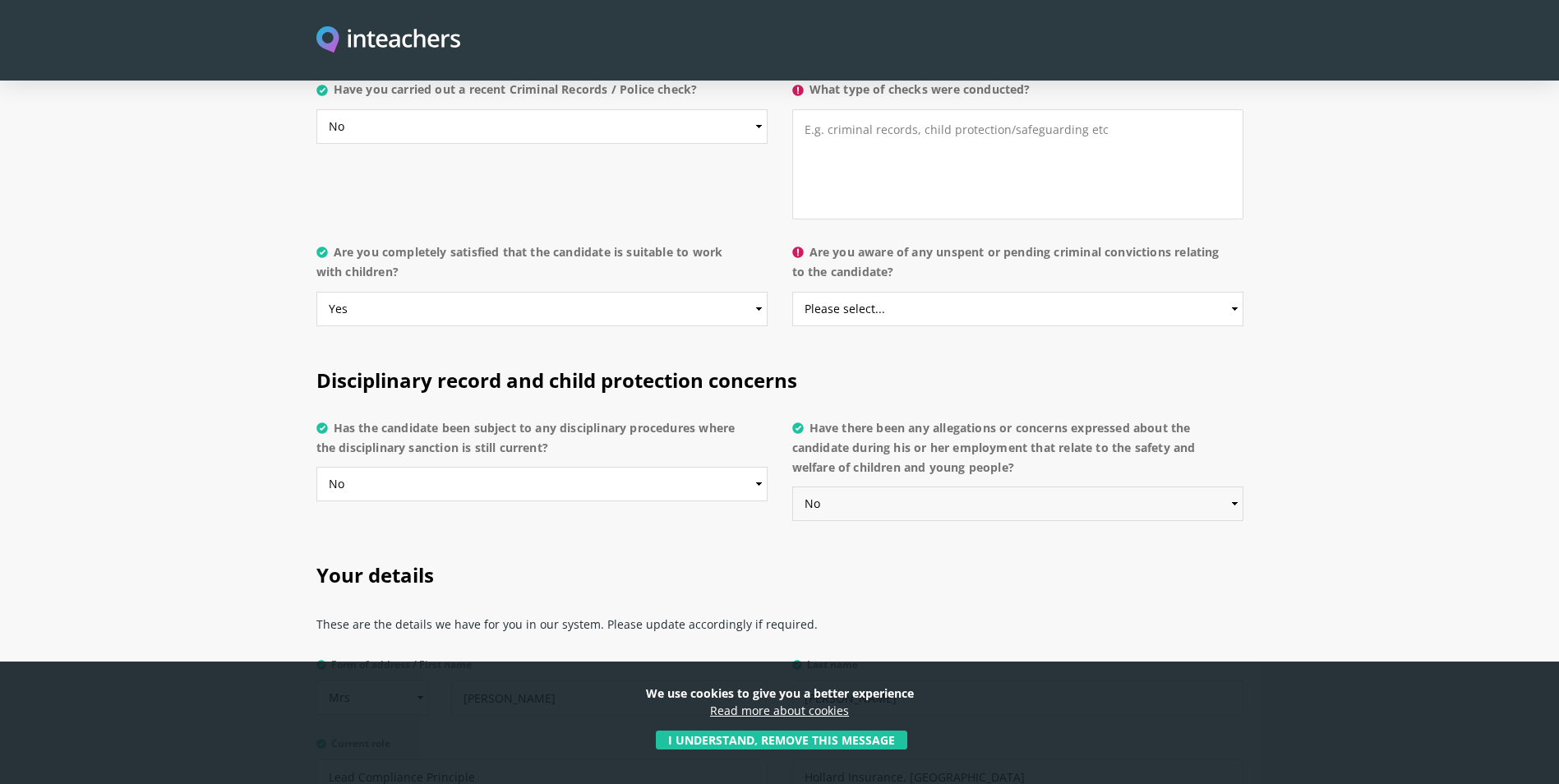
scroll to position [3287, 0]
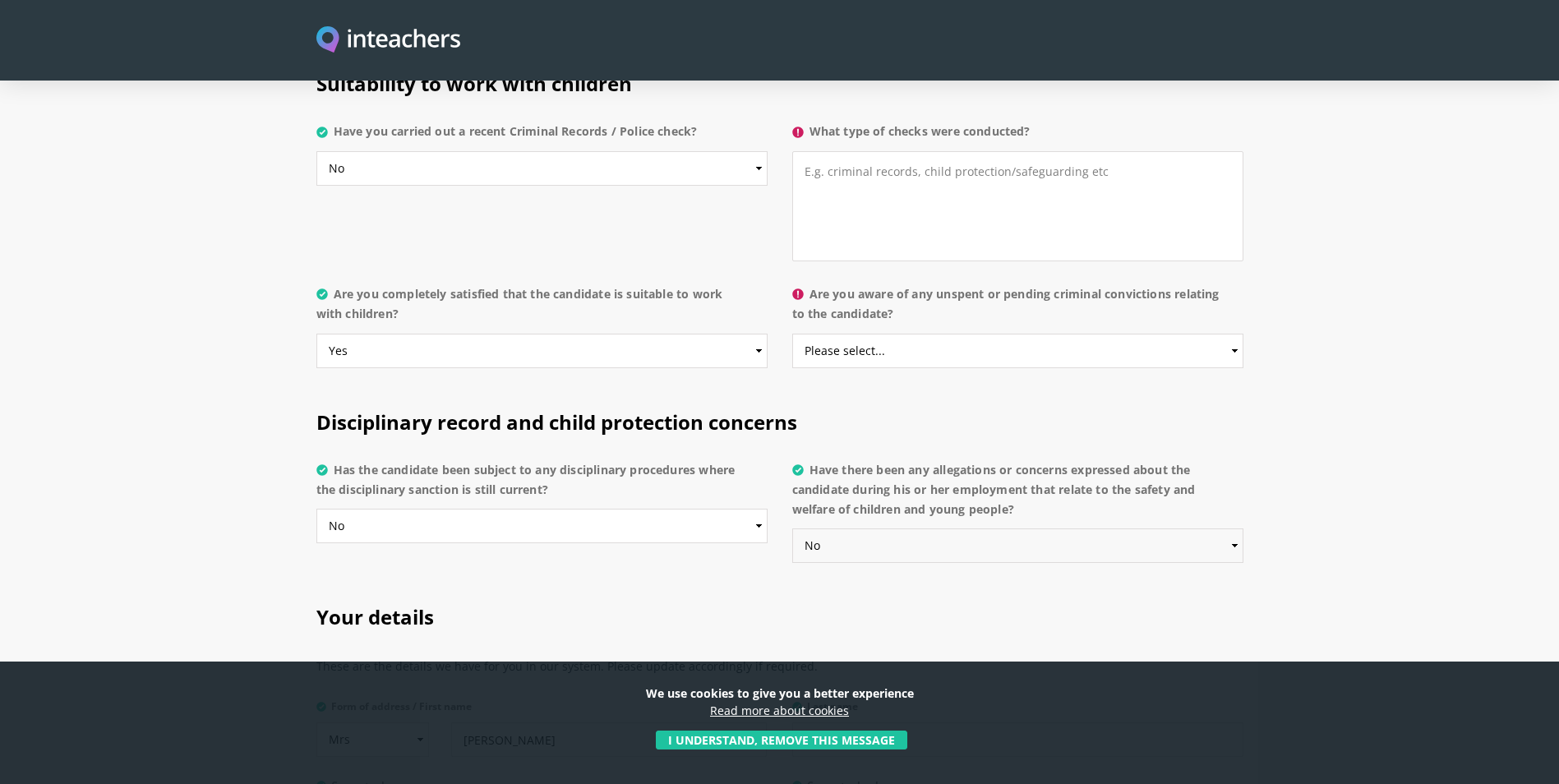
click at [921, 92] on select "Please select... Yes No Do not know" at bounding box center [1019, 545] width 452 height 35
select select "Do not know"
click at [793, 92] on select "Please select... Yes No Do not know" at bounding box center [1019, 545] width 452 height 35
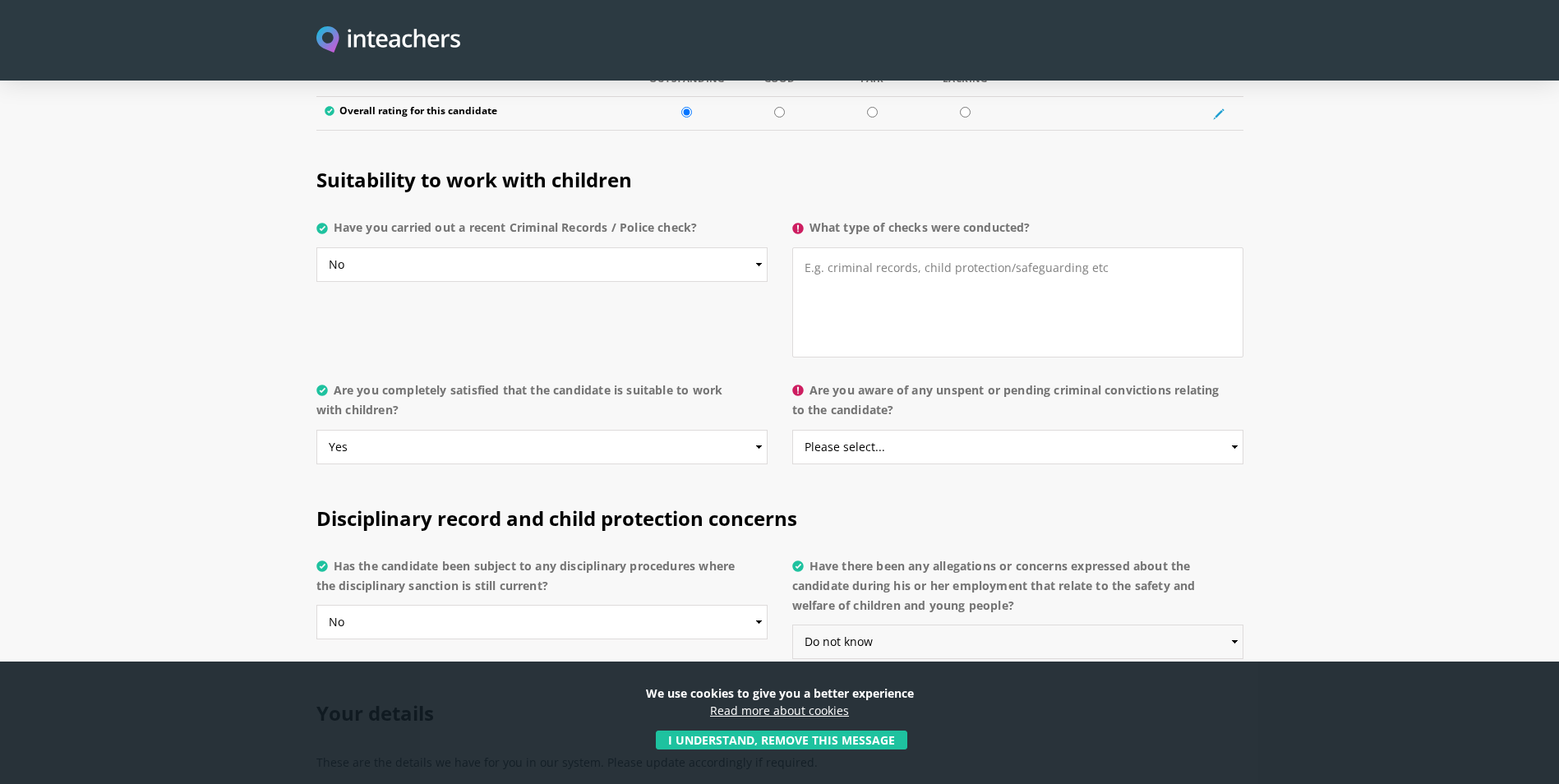
scroll to position [3205, 0]
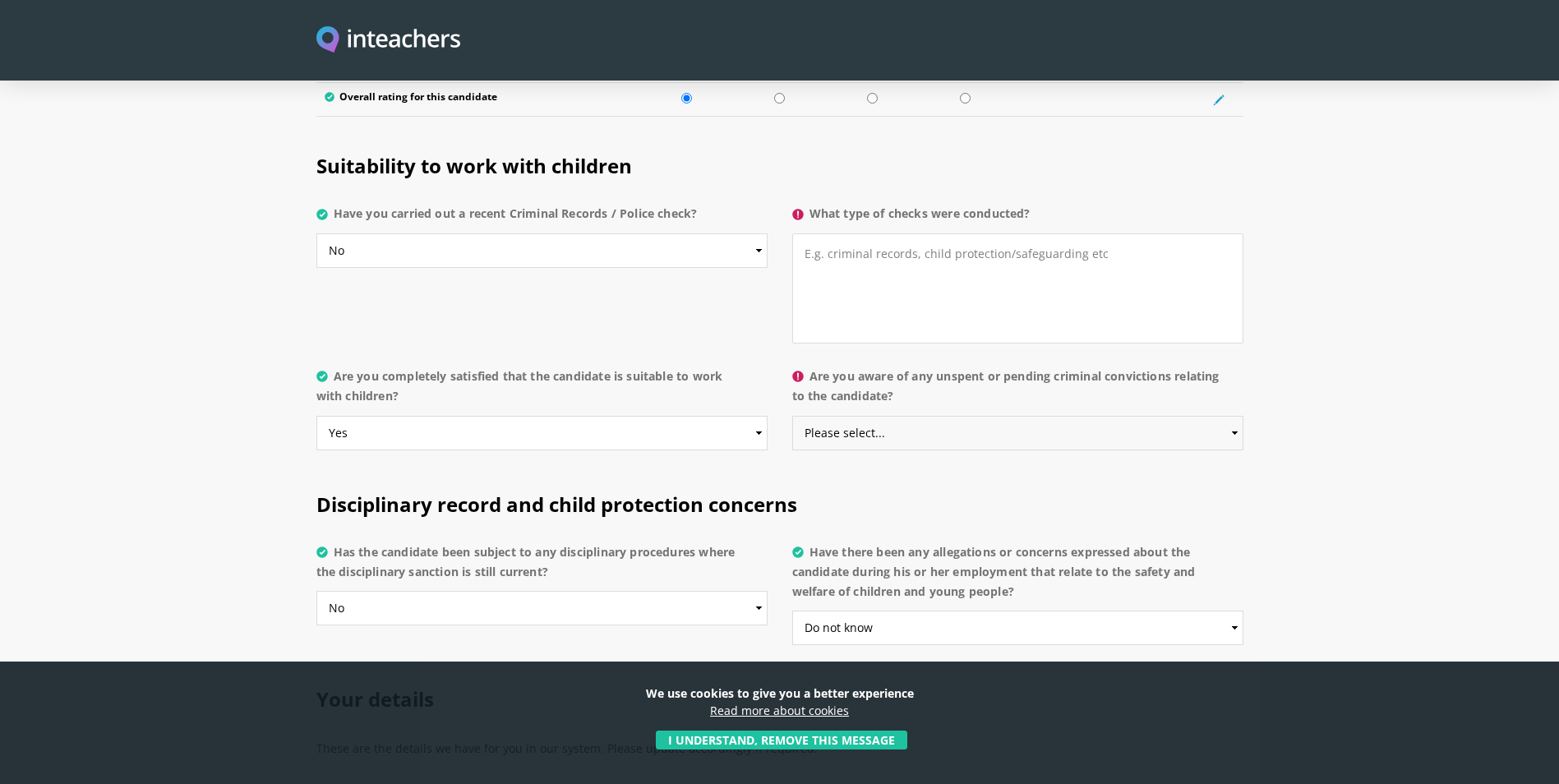
click at [921, 92] on select "Please select... Yes No Do not know" at bounding box center [1019, 433] width 452 height 35
select select "Do not know"
click at [793, 92] on select "Please select... Yes No Do not know" at bounding box center [1019, 433] width 452 height 35
click at [921, 92] on textarea "What type of checks were conducted?" at bounding box center [1019, 288] width 452 height 111
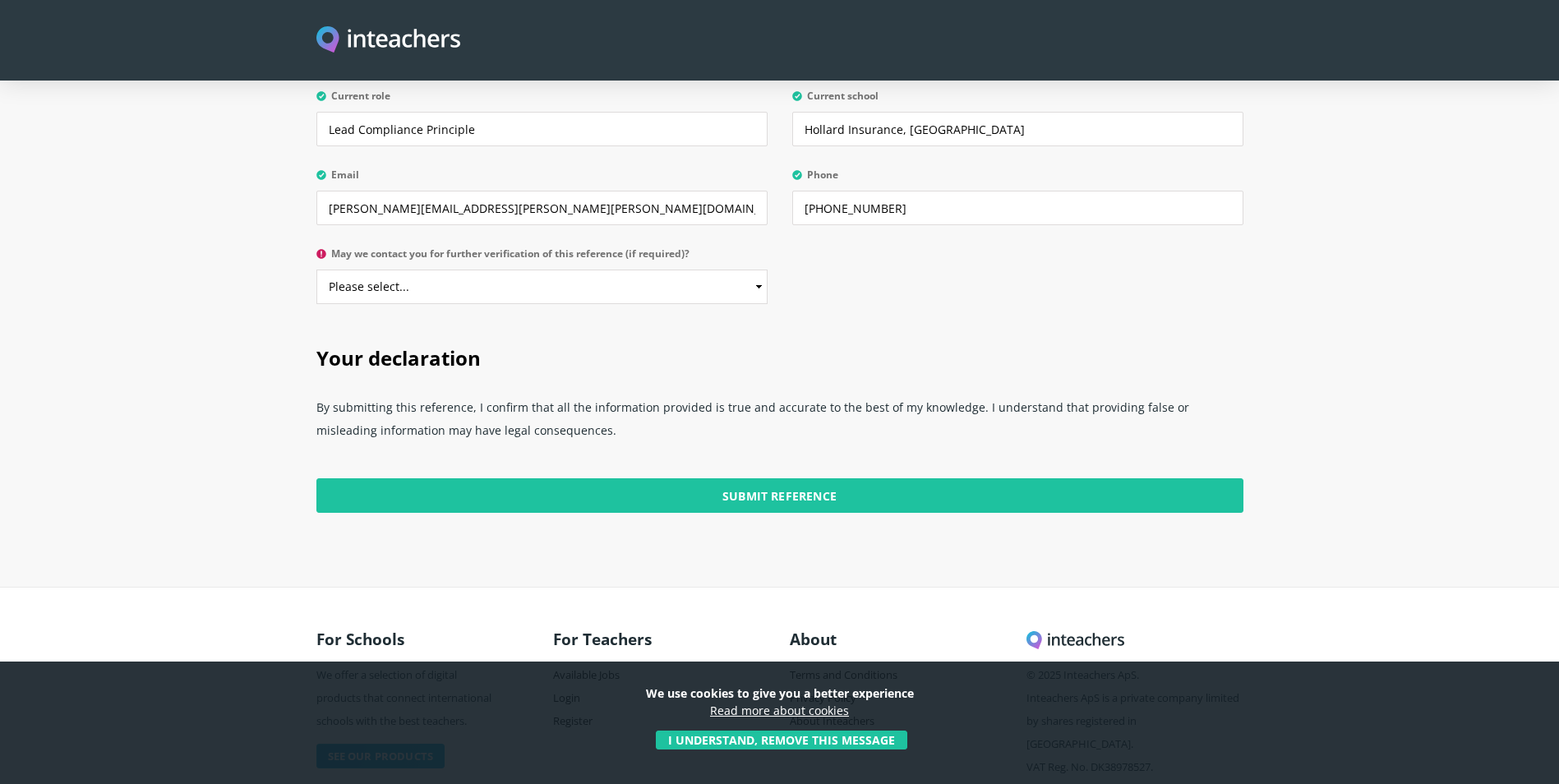
scroll to position [3978, 0]
type textarea "N/A"
click at [714, 92] on select "Please select... Yes No" at bounding box center [542, 286] width 452 height 35
select select "Yes"
click at [317, 92] on select "Please select... Yes No" at bounding box center [542, 286] width 452 height 35
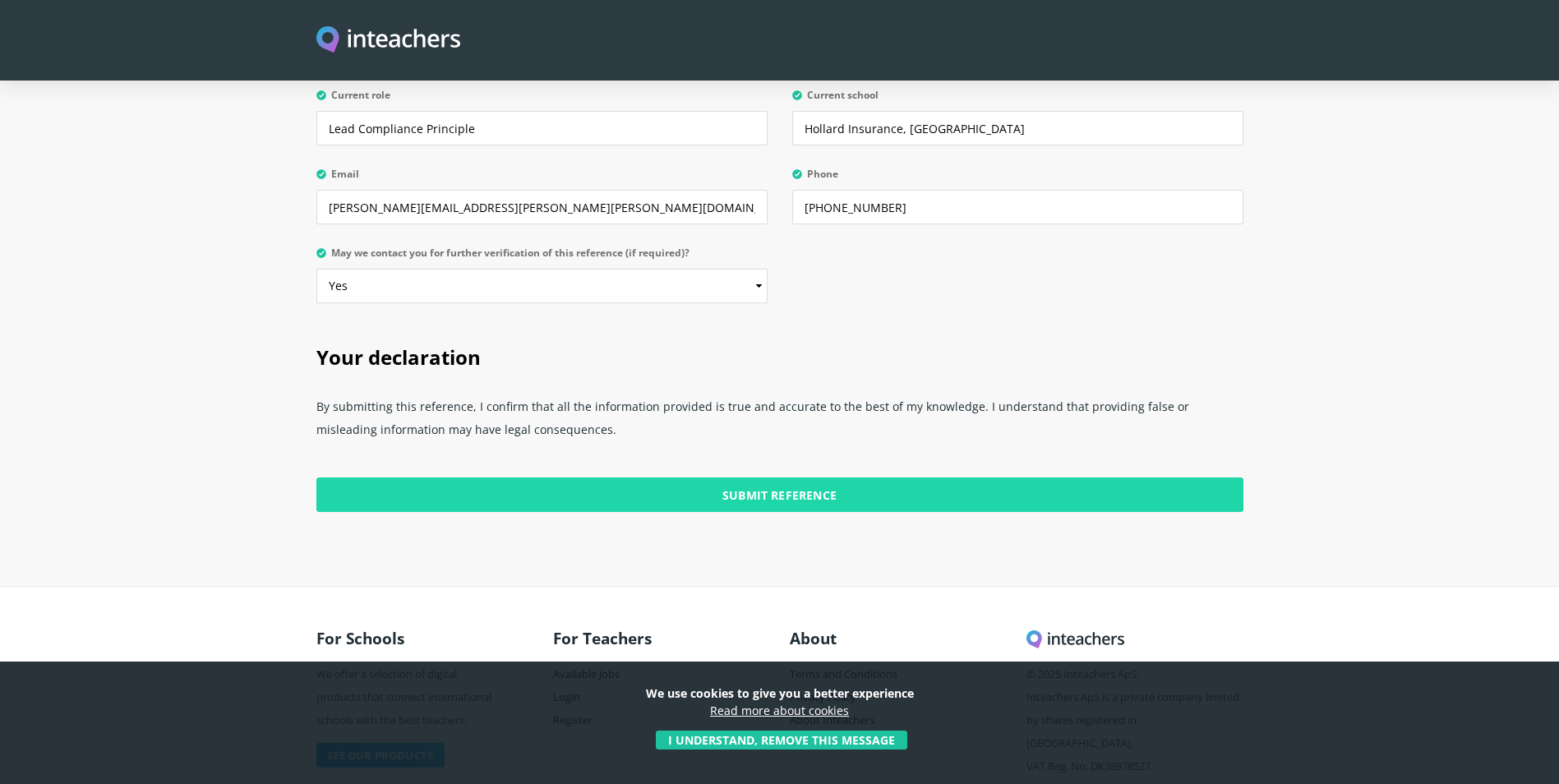
click at [811, 92] on input "Submit Reference" at bounding box center [780, 495] width 927 height 35
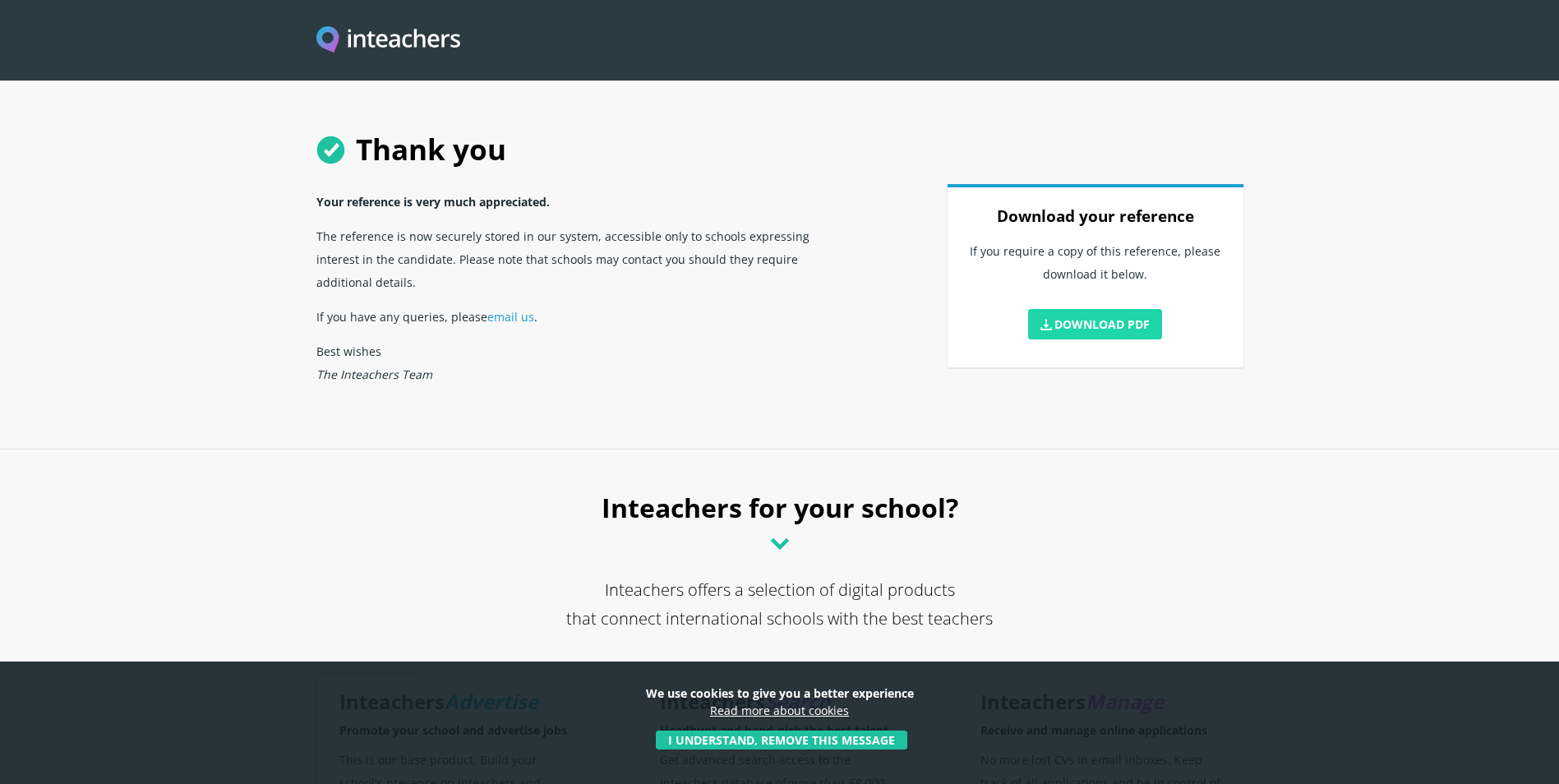
click at [1096, 323] on link "Download PDF" at bounding box center [1095, 324] width 135 height 30
